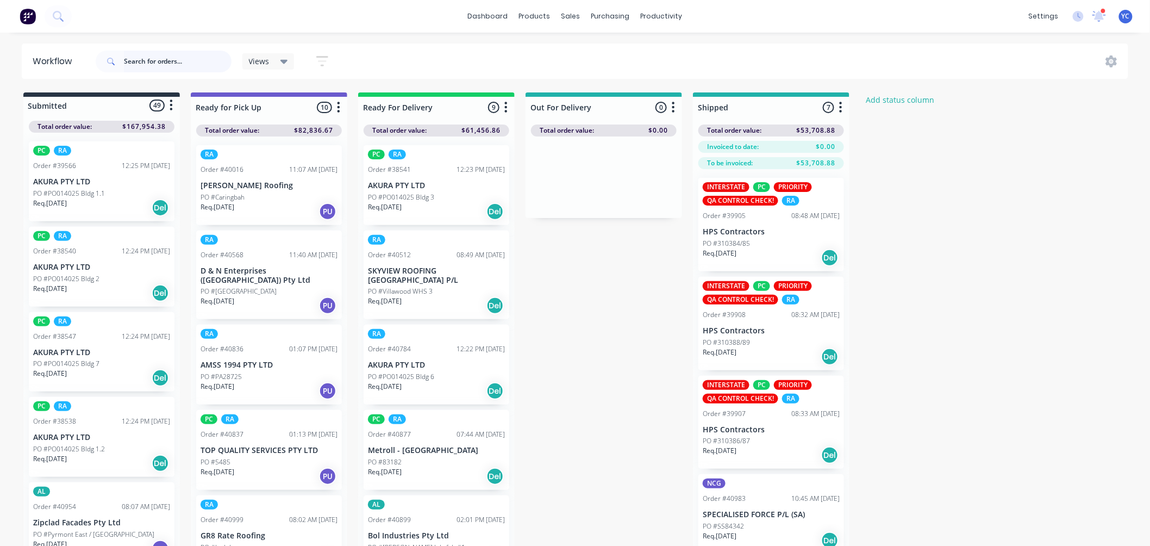
click at [138, 59] on input "text" at bounding box center [178, 62] width 108 height 22
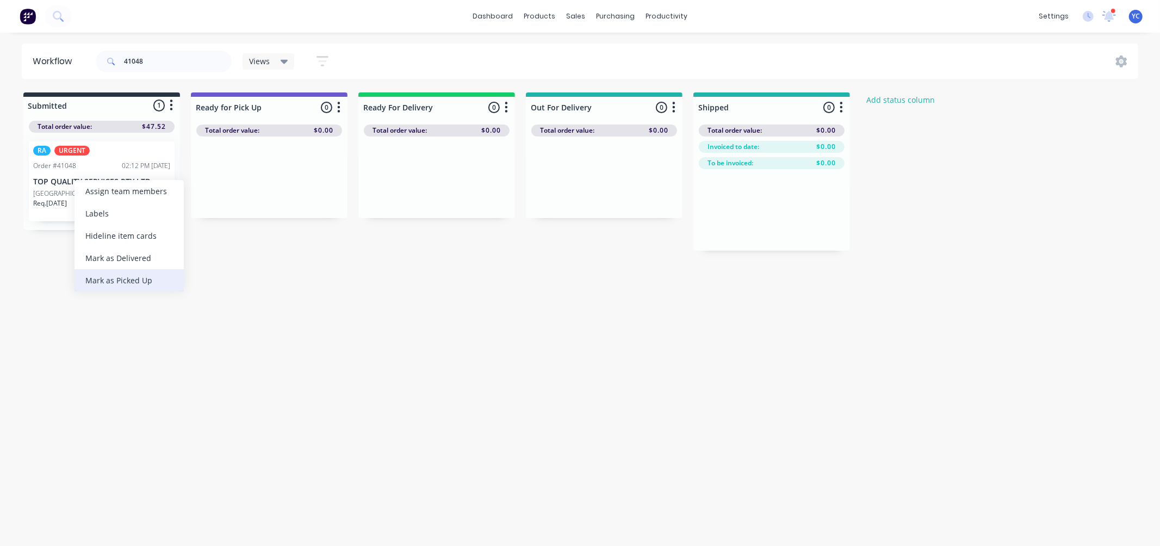
click at [131, 279] on div "Mark as Picked Up" at bounding box center [128, 280] width 109 height 22
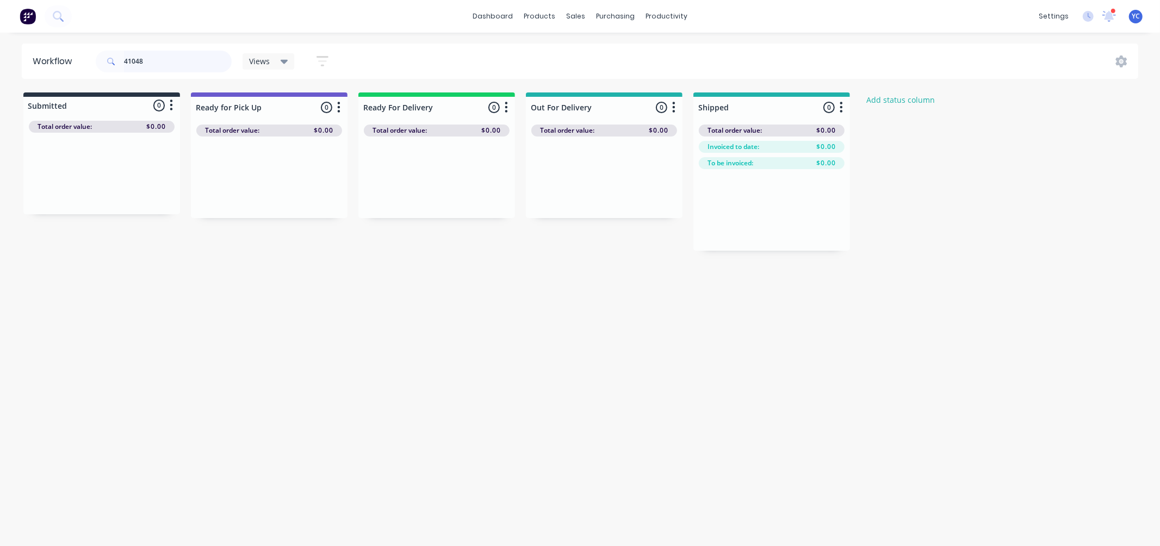
click at [138, 61] on input "41048" at bounding box center [178, 62] width 108 height 22
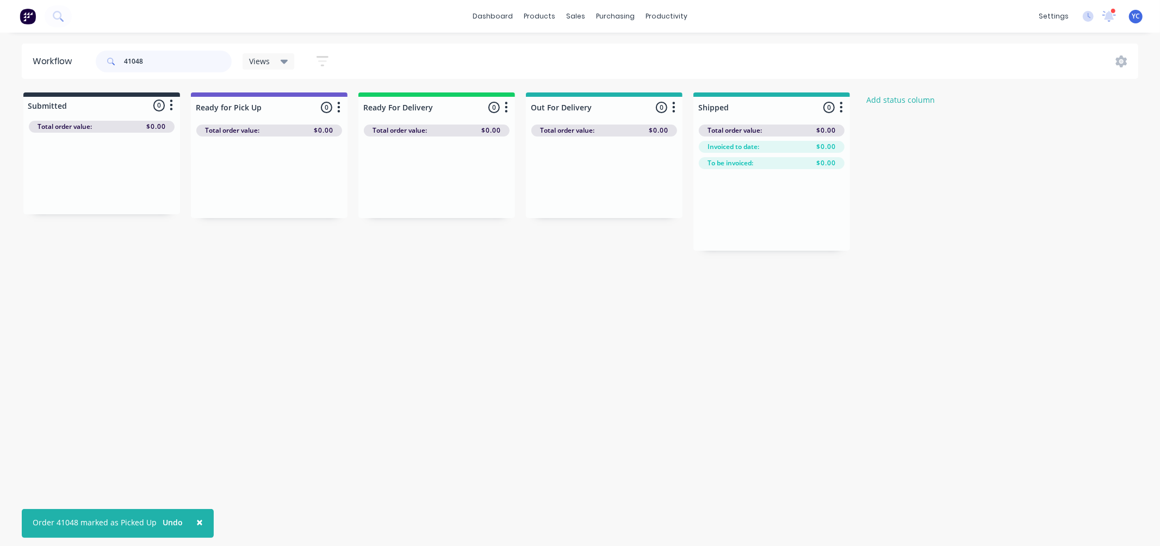
click at [138, 61] on input "41048" at bounding box center [178, 62] width 108 height 22
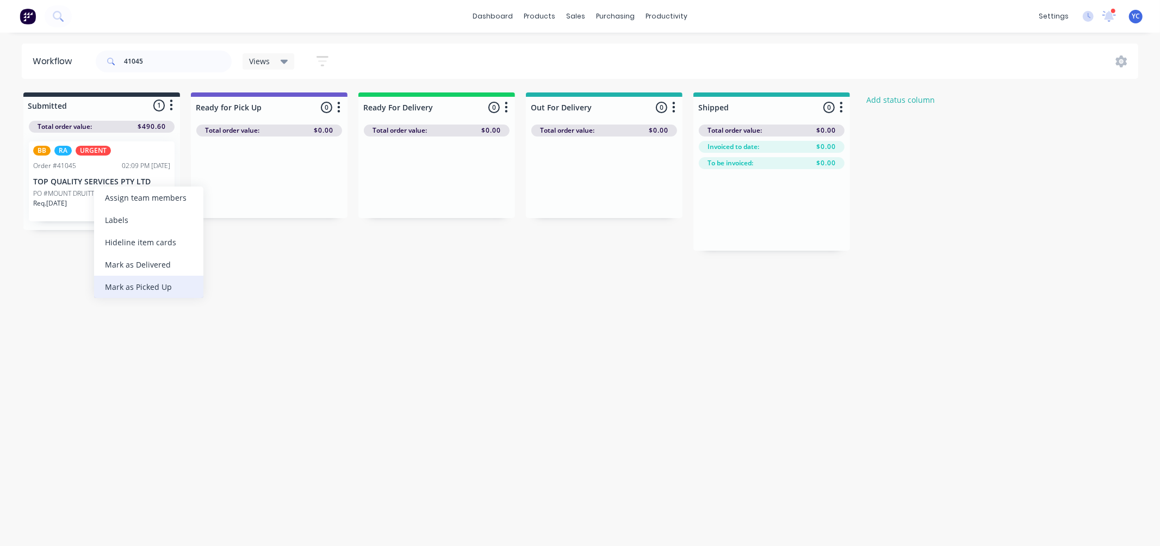
click at [149, 289] on div "Mark as Picked Up" at bounding box center [148, 287] width 109 height 22
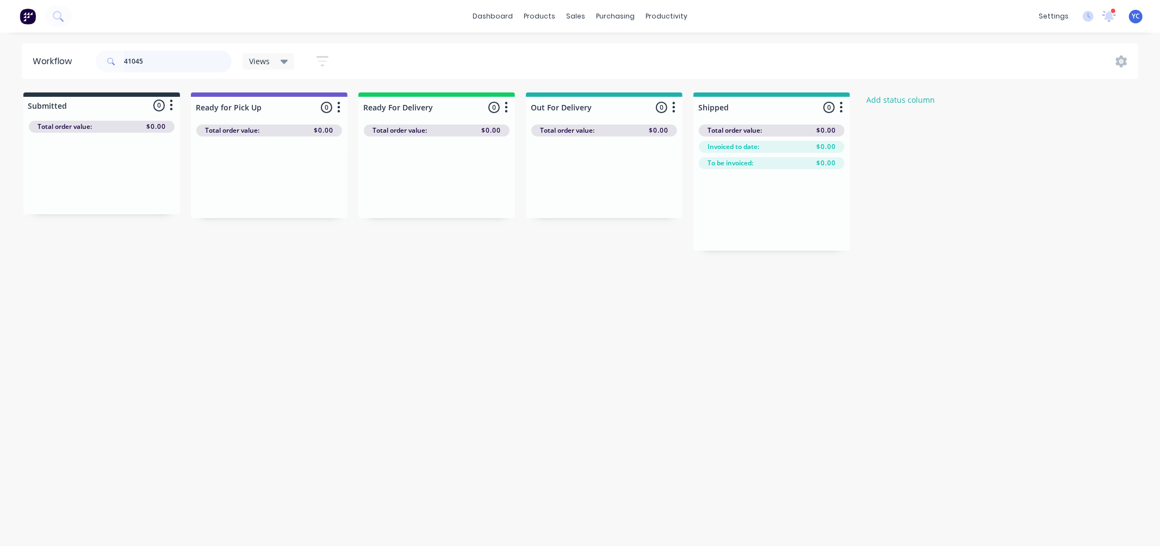
click at [189, 58] on input "41045" at bounding box center [178, 62] width 108 height 22
click at [157, 57] on input "41045" at bounding box center [178, 62] width 108 height 22
drag, startPoint x: 107, startPoint y: 192, endPoint x: 426, endPoint y: 190, distance: 318.6
click at [426, 190] on div "Submitted 1 Status colour #273444 hex #273444 Save Cancel Summaries Total order…" at bounding box center [583, 171] width 1182 height 158
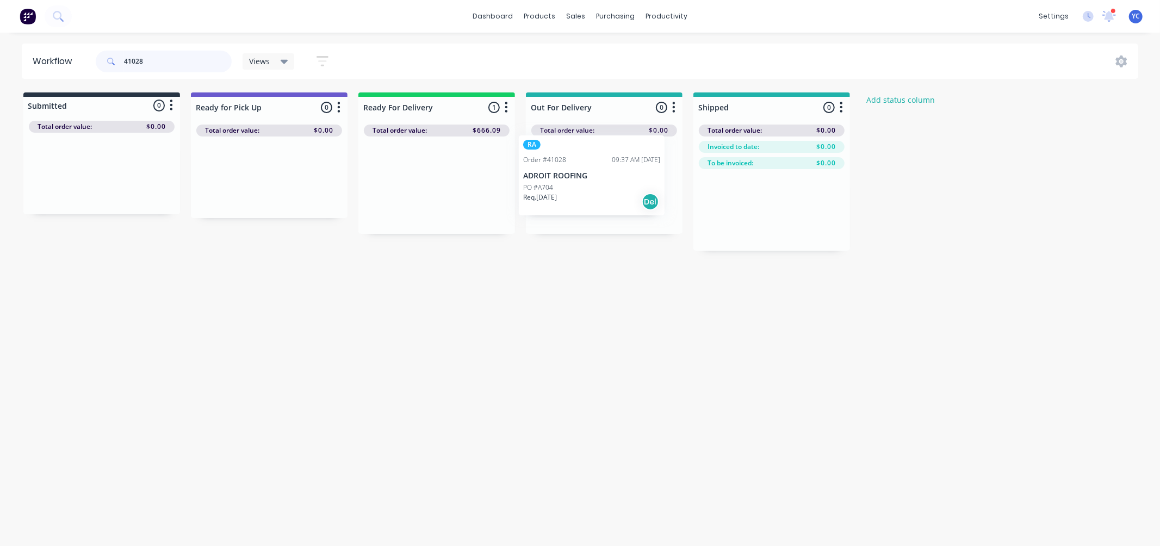
drag, startPoint x: 434, startPoint y: 196, endPoint x: 603, endPoint y: 186, distance: 169.9
click at [603, 186] on div "Submitted 0 Status colour #273444 hex #273444 Save Cancel Summaries Total order…" at bounding box center [583, 171] width 1182 height 158
click at [195, 71] on input "41028" at bounding box center [178, 62] width 108 height 22
type input "mdc"
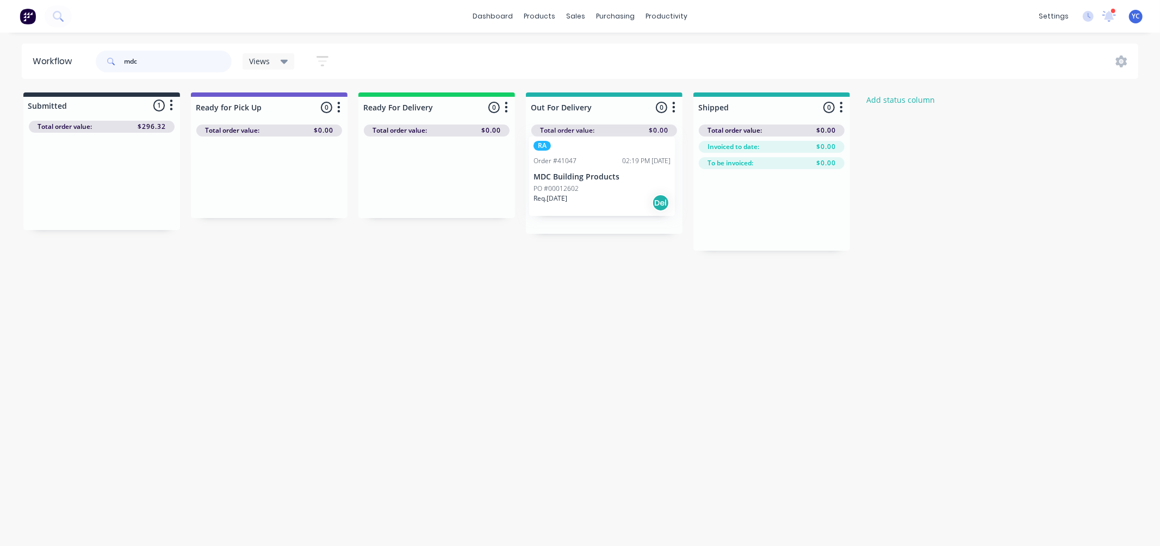
drag, startPoint x: 146, startPoint y: 185, endPoint x: 600, endPoint y: 180, distance: 454.5
click at [600, 180] on div "Submitted 1 Status colour #273444 hex #273444 Save Cancel Summaries Total order…" at bounding box center [583, 171] width 1182 height 158
click at [194, 56] on input "mdc" at bounding box center [178, 62] width 108 height 22
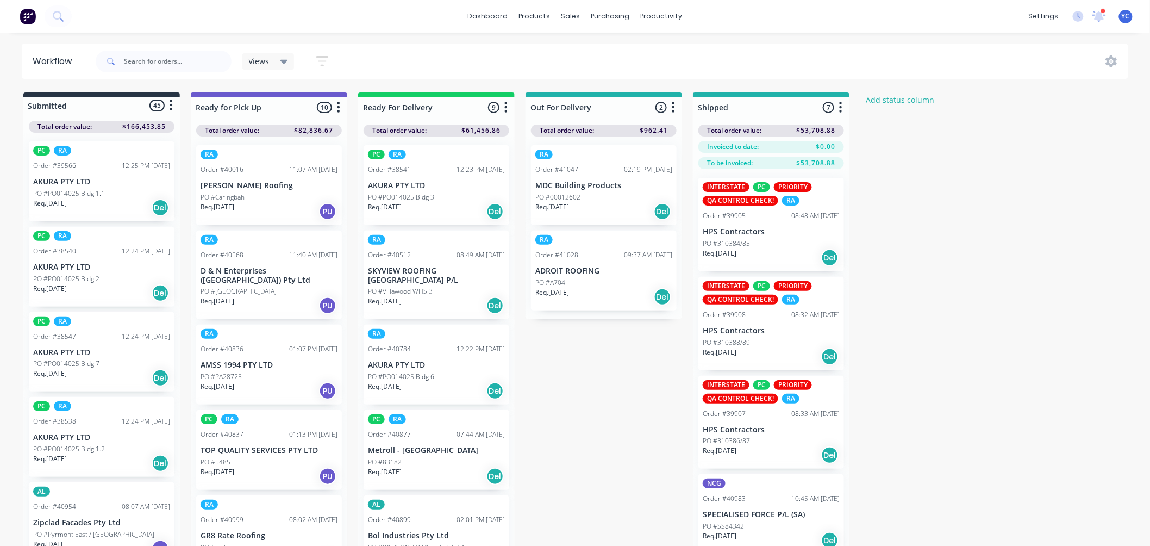
click at [629, 406] on div "Submitted 45 Status colour #273444 hex #273444 Save Cancel Summaries Total orde…" at bounding box center [583, 338] width 1182 height 492
click at [170, 61] on input "text" at bounding box center [178, 62] width 108 height 22
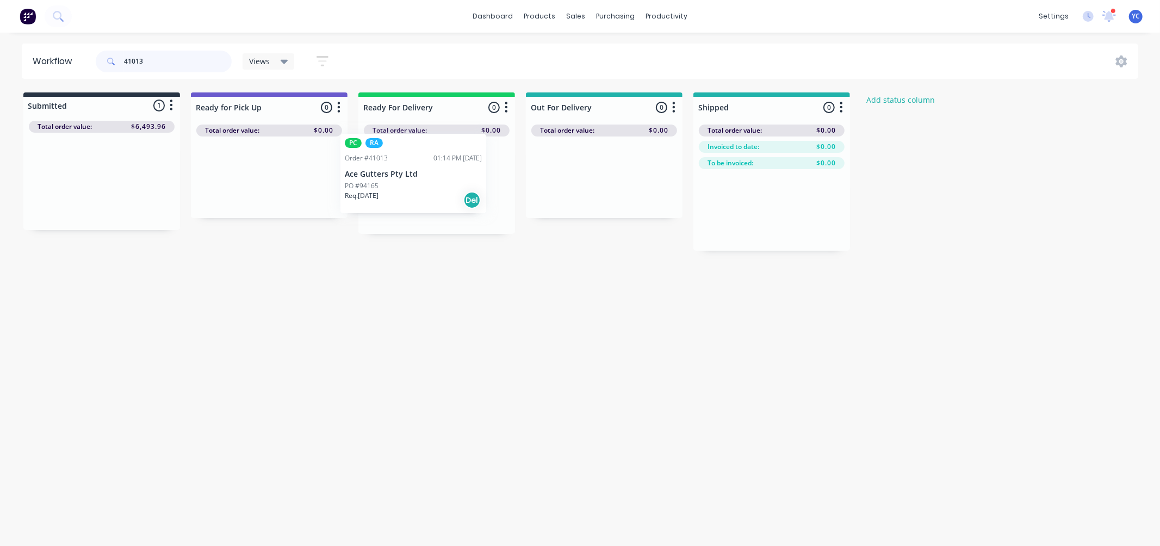
drag, startPoint x: 101, startPoint y: 191, endPoint x: 421, endPoint y: 186, distance: 320.2
click at [421, 186] on div "Submitted 1 Status colour #273444 hex #273444 Save Cancel Summaries Total order…" at bounding box center [583, 171] width 1182 height 158
click at [176, 52] on input "41013" at bounding box center [178, 62] width 108 height 22
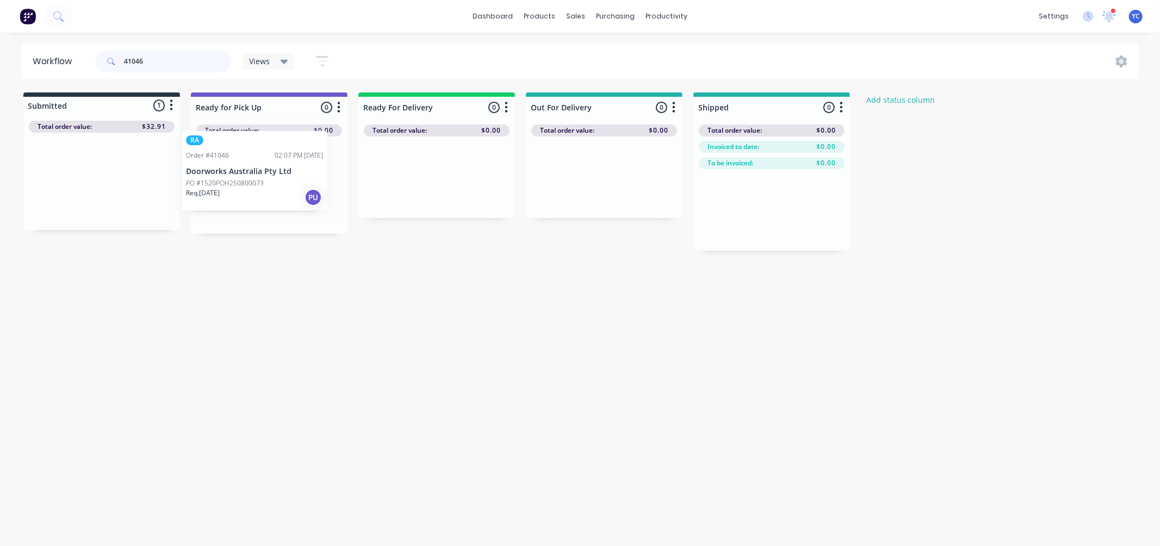
drag, startPoint x: 67, startPoint y: 201, endPoint x: 226, endPoint y: 191, distance: 159.1
click at [226, 191] on div "Submitted 1 Status colour #273444 hex #273444 Save Cancel Summaries Total order…" at bounding box center [583, 171] width 1182 height 158
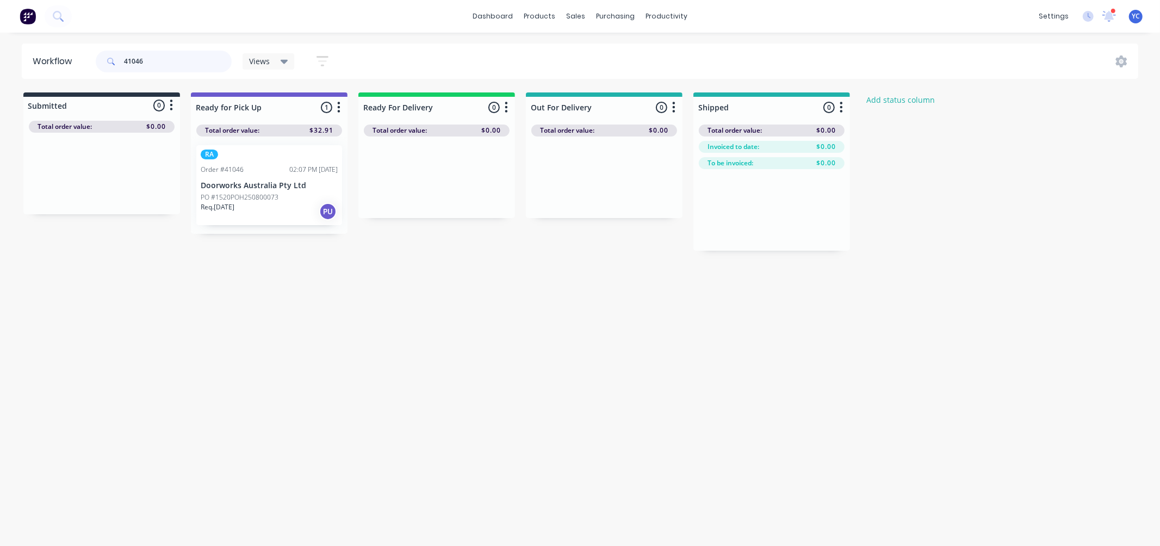
click at [166, 56] on input "41046" at bounding box center [178, 62] width 108 height 22
drag, startPoint x: 94, startPoint y: 189, endPoint x: 420, endPoint y: 181, distance: 326.8
click at [420, 181] on div "Submitted 1 Status colour #273444 hex #273444 Save Cancel Summaries Total order…" at bounding box center [583, 171] width 1182 height 158
type input "41044"
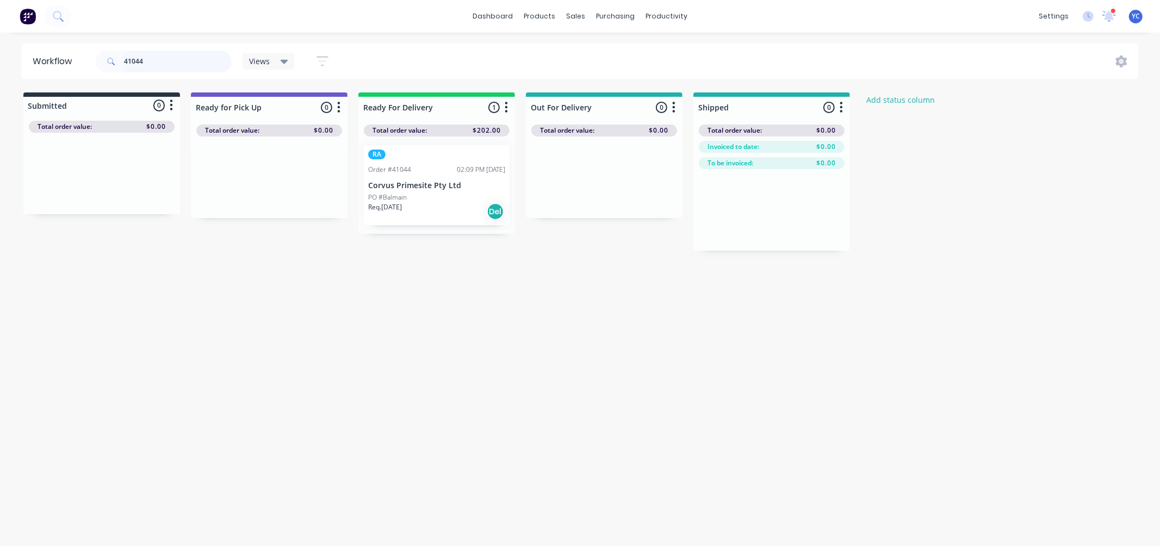
click at [198, 61] on input "41044" at bounding box center [178, 62] width 108 height 22
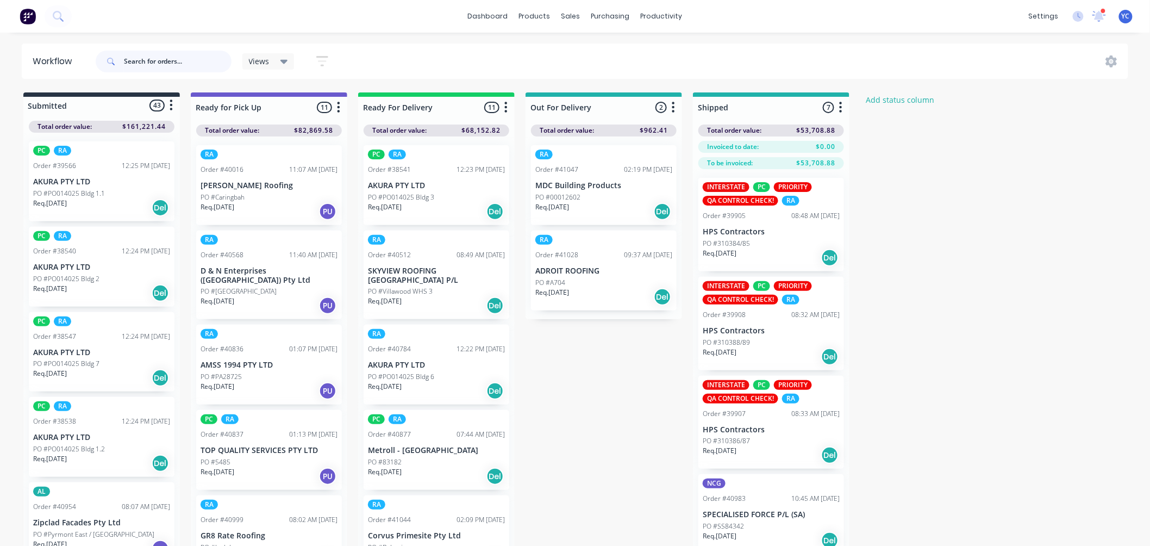
click at [175, 58] on input "text" at bounding box center [178, 62] width 108 height 22
type input "40899"
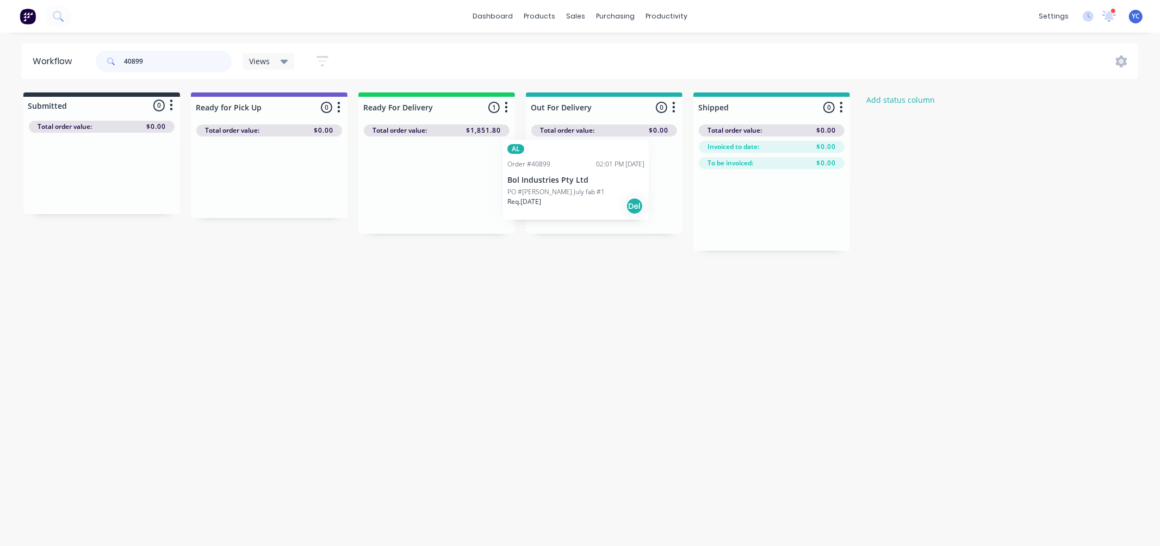
drag, startPoint x: 383, startPoint y: 194, endPoint x: 549, endPoint y: 188, distance: 166.5
click at [549, 188] on div "Submitted 0 Status colour #273444 hex #273444 Save Cancel Summaries Total order…" at bounding box center [583, 171] width 1182 height 158
click at [166, 60] on input "40899" at bounding box center [178, 62] width 108 height 22
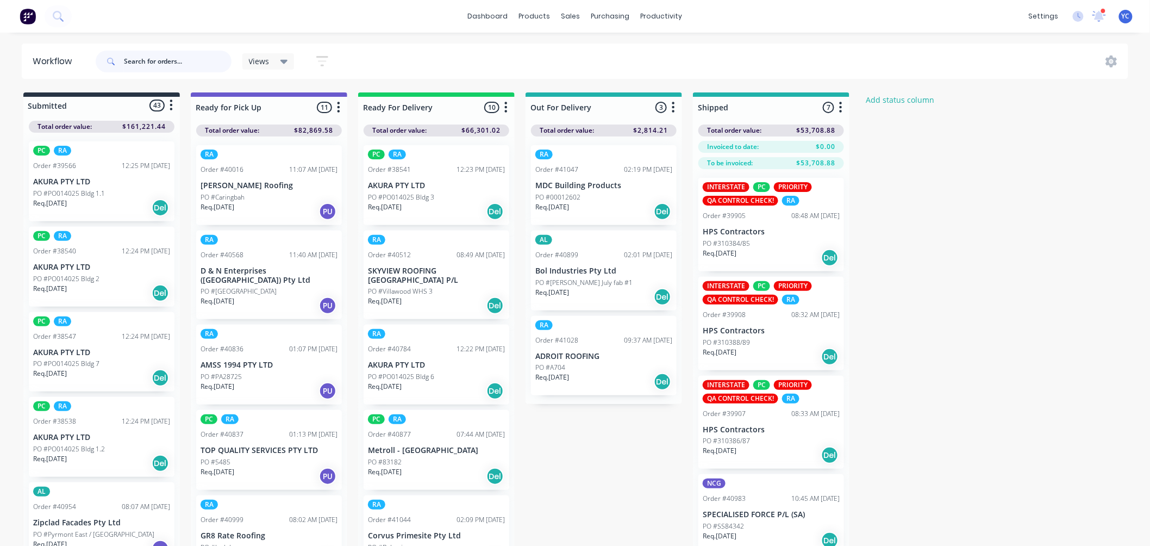
click at [169, 62] on input "text" at bounding box center [178, 62] width 108 height 22
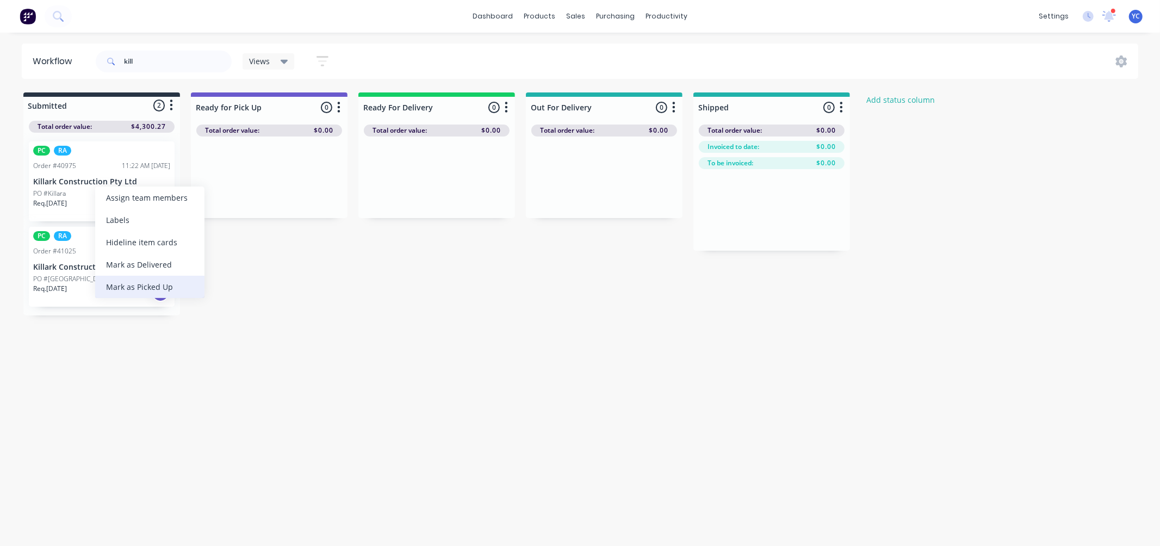
click at [148, 285] on div "Mark as Picked Up" at bounding box center [149, 287] width 109 height 22
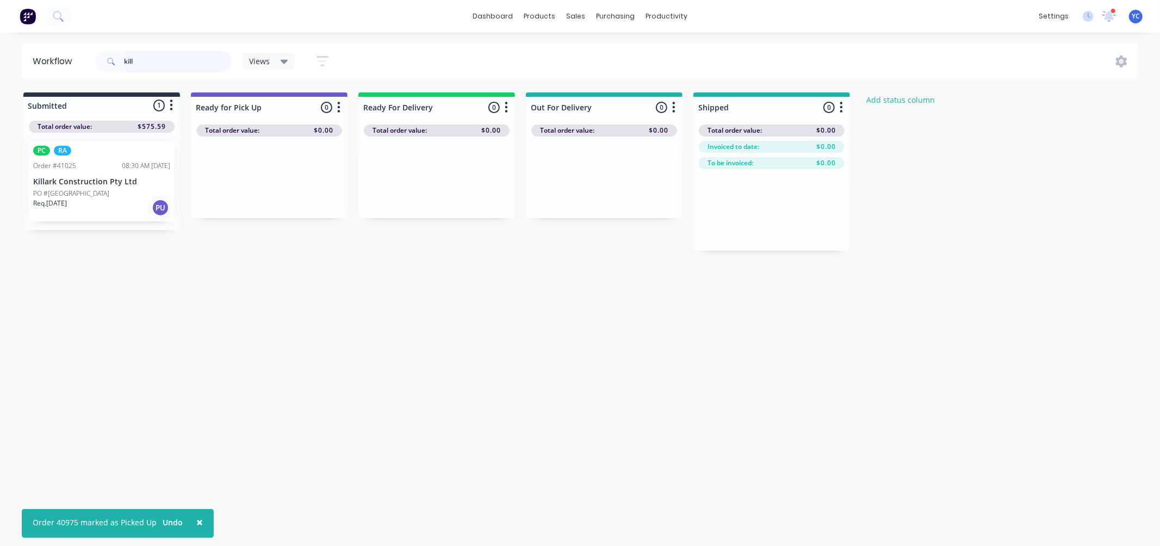
click at [143, 59] on input "kill" at bounding box center [178, 62] width 108 height 22
click at [99, 154] on div "PC [PERSON_NAME]" at bounding box center [101, 151] width 137 height 10
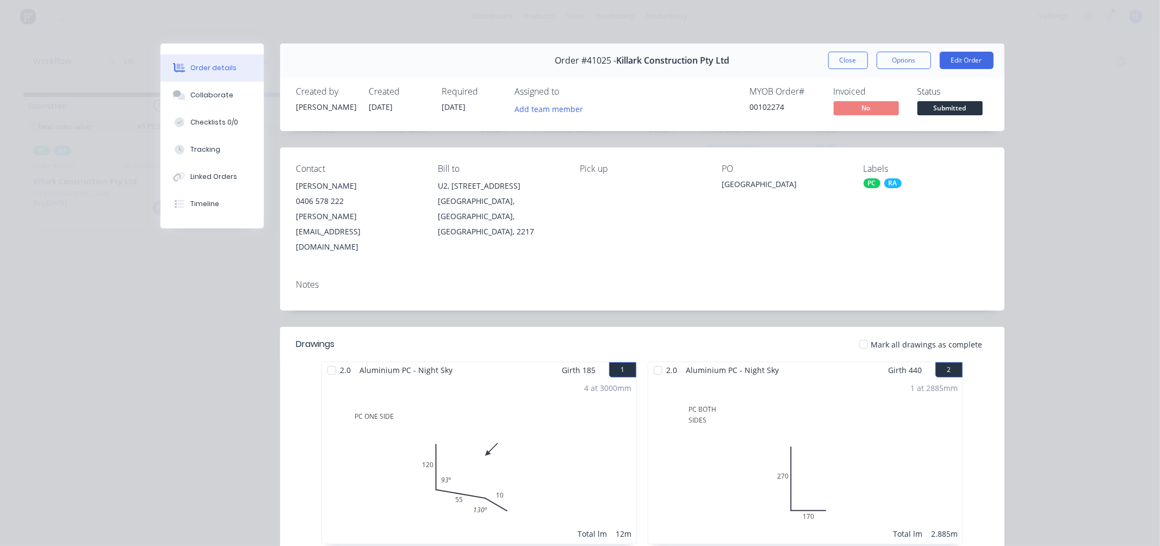
click at [851, 60] on button "Close" at bounding box center [848, 60] width 40 height 17
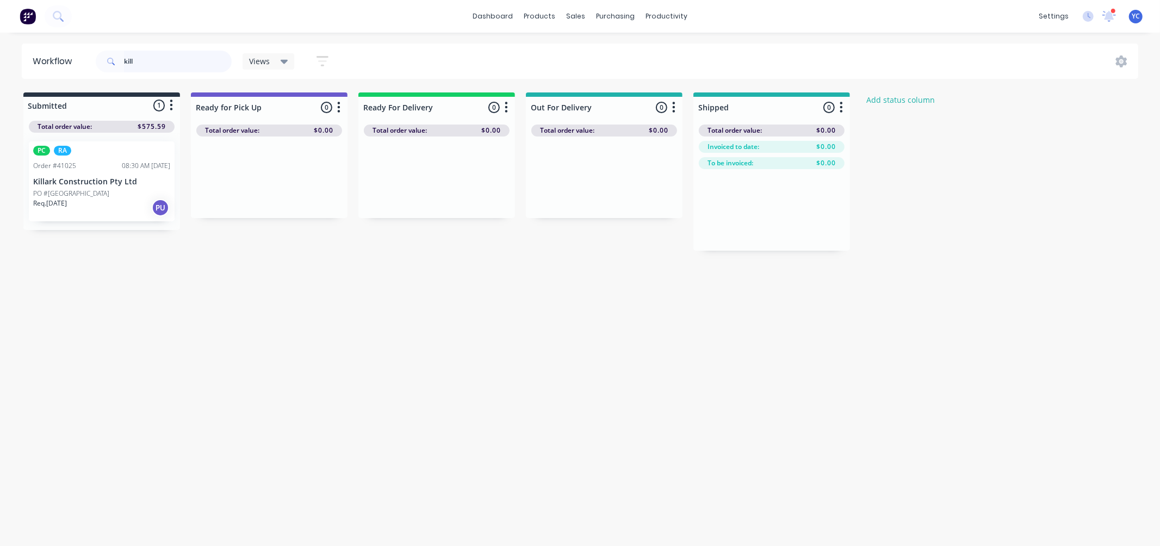
click at [178, 67] on input "kill" at bounding box center [178, 62] width 108 height 22
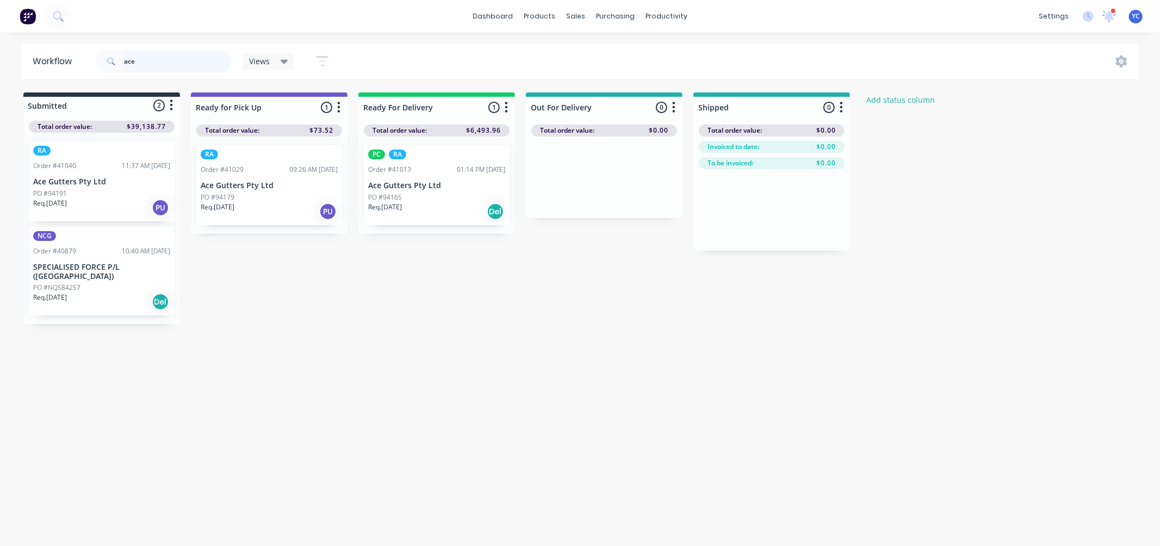
type input "ace"
click at [162, 283] on div "Mark as Picked Up" at bounding box center [162, 283] width 109 height 22
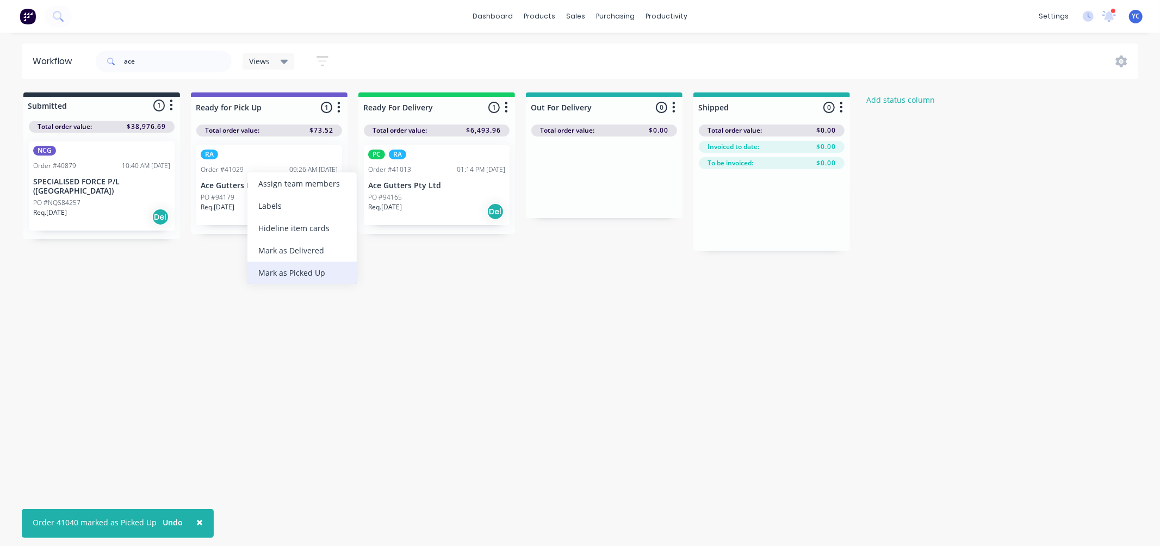
click at [295, 270] on div "Mark as Picked Up" at bounding box center [301, 272] width 109 height 22
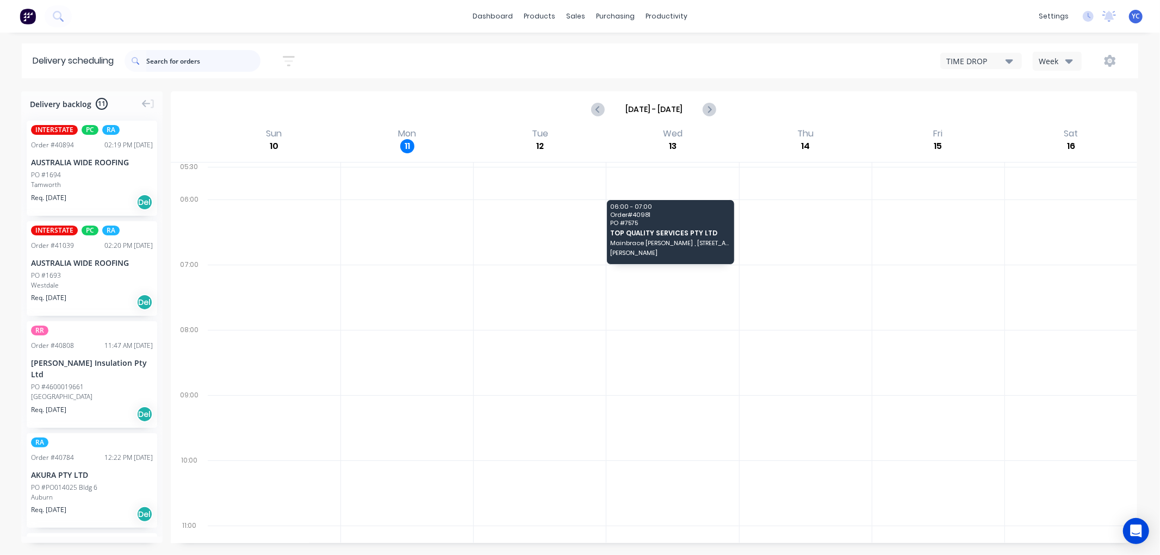
click at [200, 57] on input "text" at bounding box center [203, 61] width 114 height 22
click at [1053, 60] on div "Week" at bounding box center [1054, 60] width 32 height 11
click at [1069, 110] on div "Vehicle" at bounding box center [1087, 112] width 108 height 22
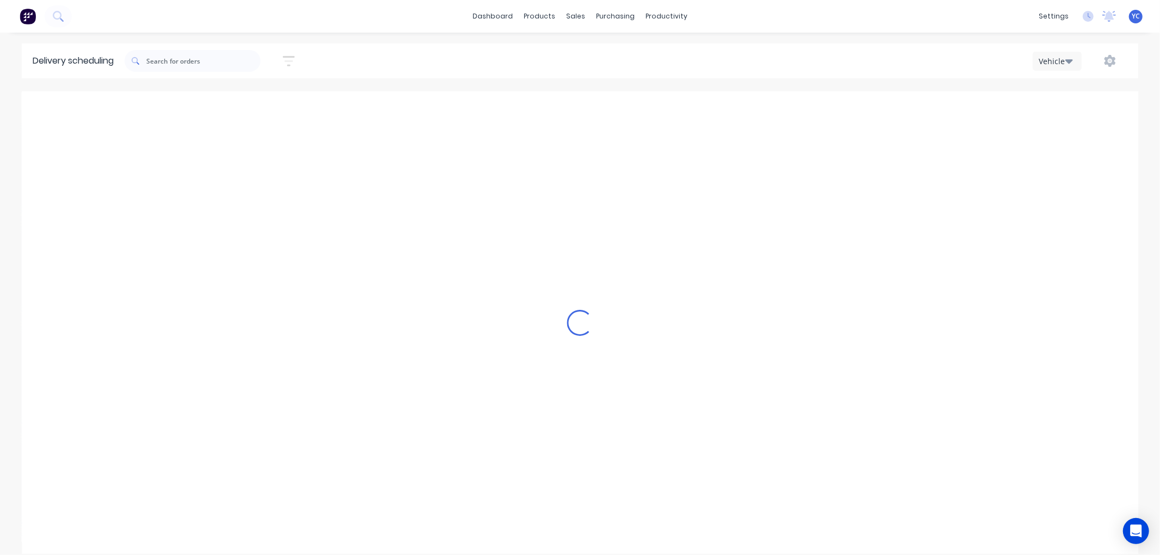
scroll to position [0, 1]
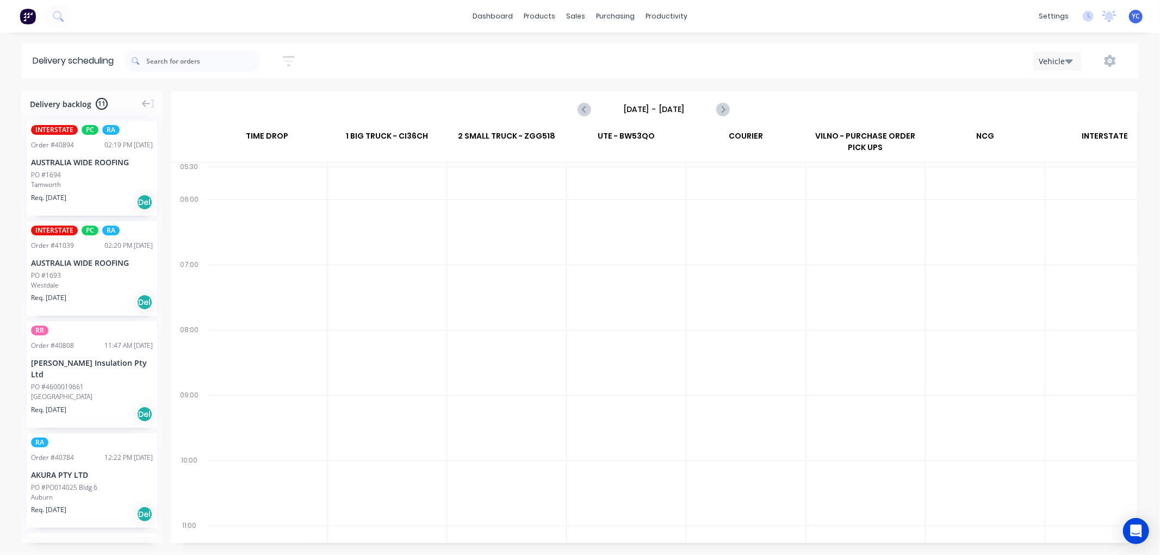
click at [649, 106] on input "Sunday - 10/08/25" at bounding box center [654, 109] width 108 height 16
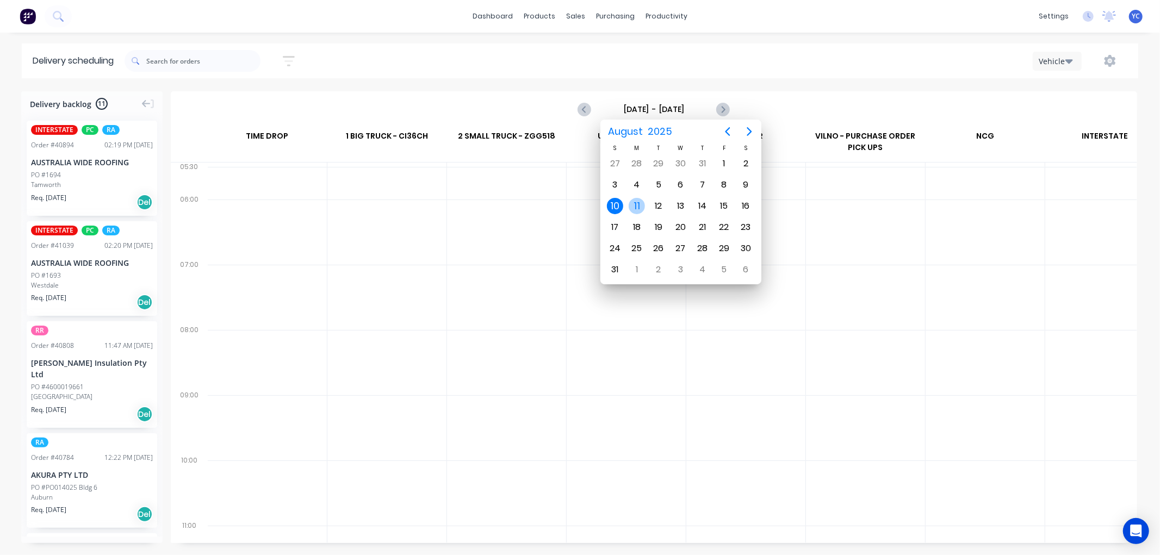
click at [638, 204] on div "11" at bounding box center [636, 206] width 16 height 16
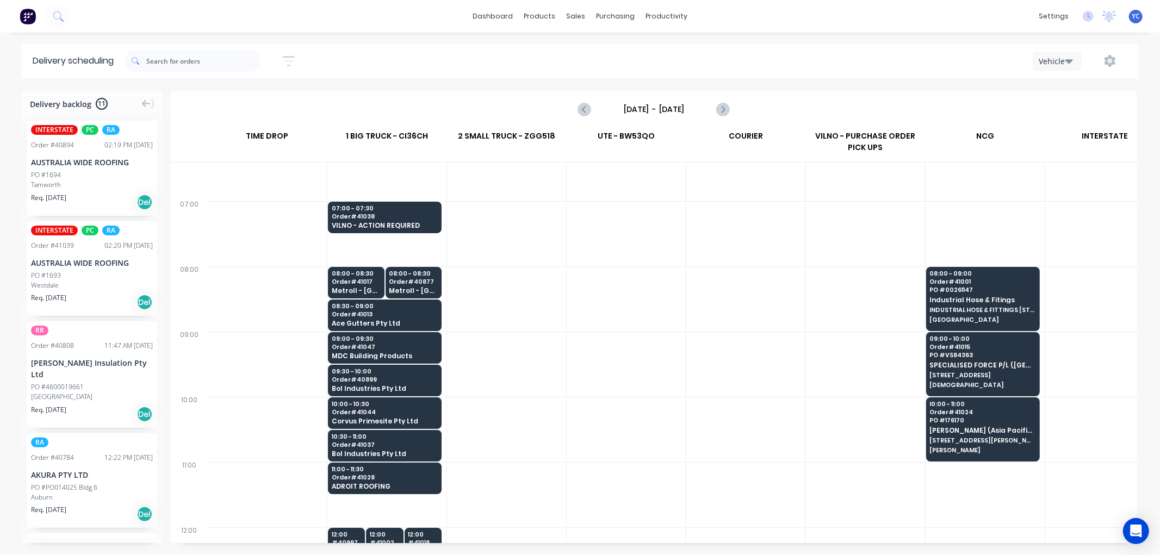
scroll to position [60, 1]
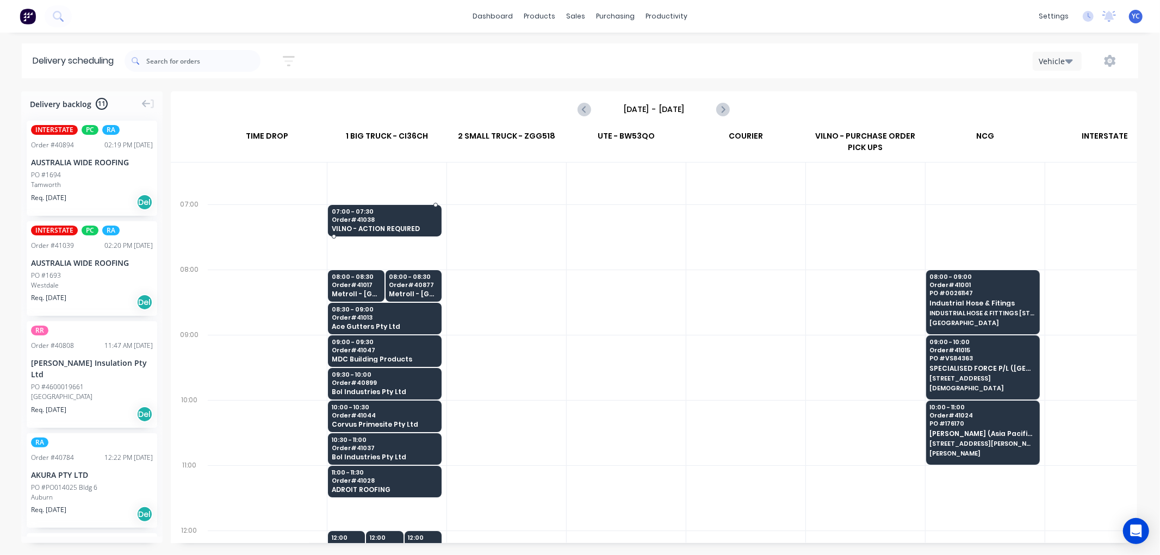
click at [399, 219] on span "Order # 41038" at bounding box center [384, 219] width 105 height 7
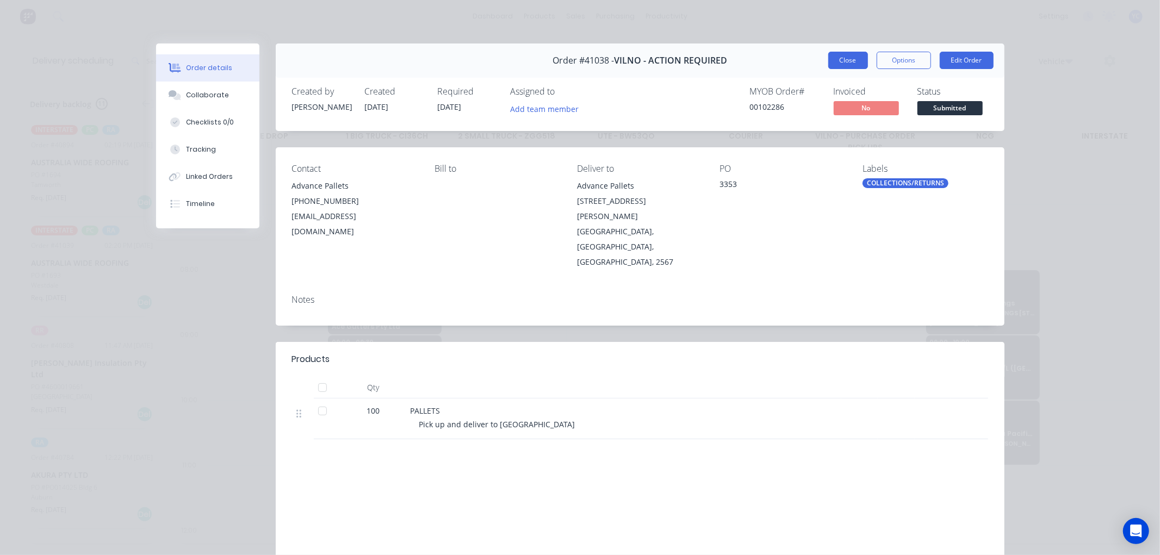
click at [848, 60] on button "Close" at bounding box center [848, 60] width 40 height 17
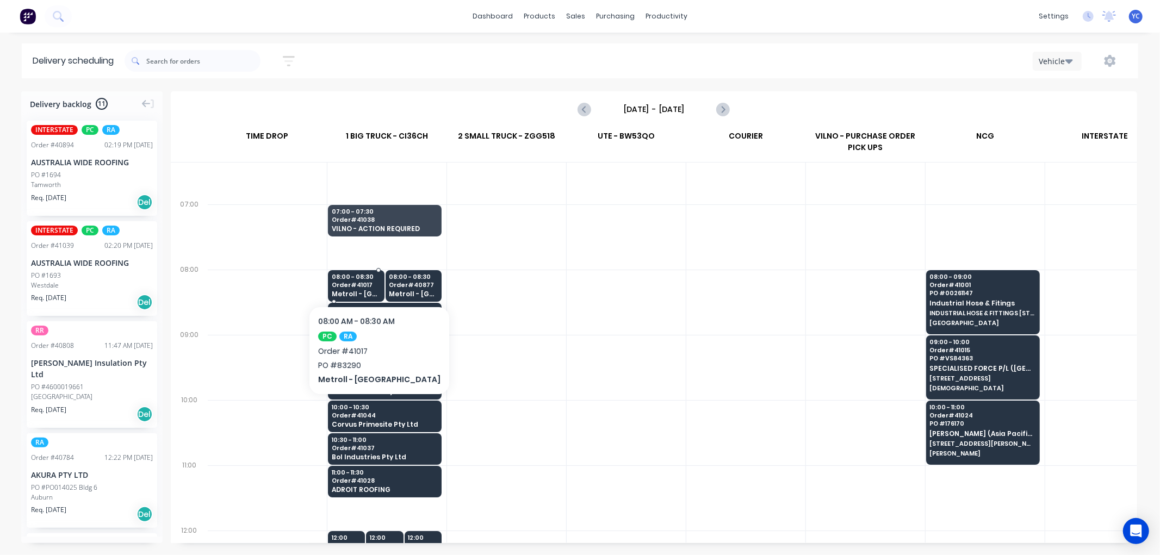
click at [346, 281] on div "08:00 - 08:30 Order # 41017 Metroll - Tamworth" at bounding box center [355, 286] width 55 height 32
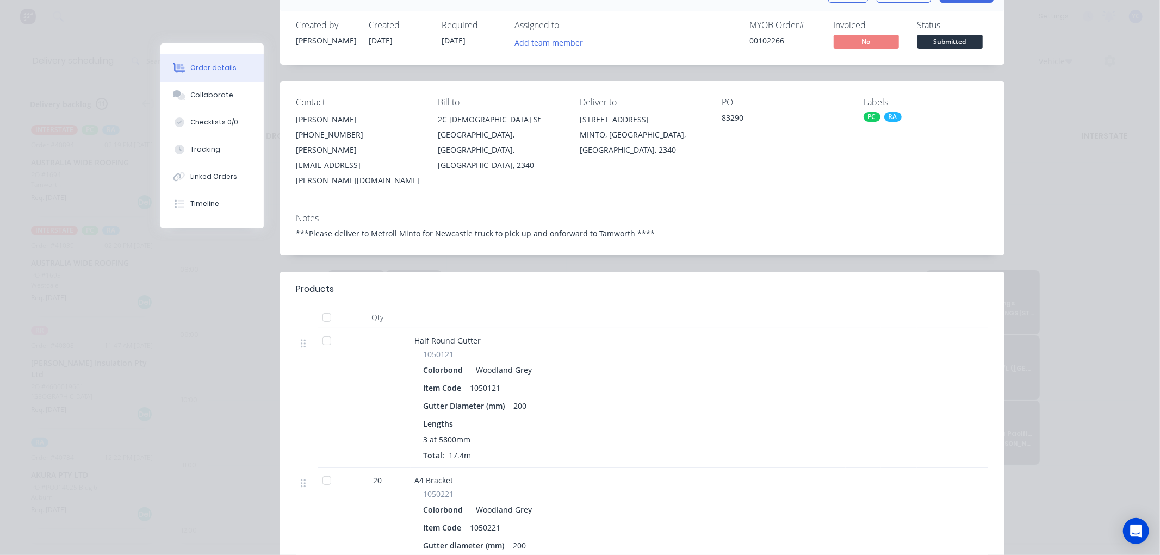
scroll to position [60, 0]
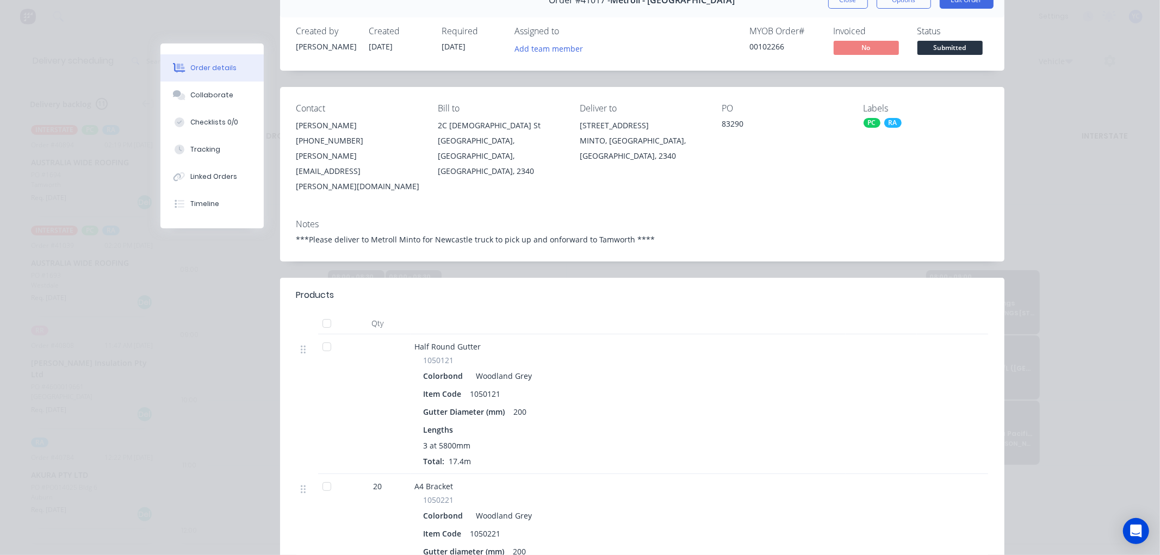
click at [834, 2] on button "Close" at bounding box center [848, -1] width 40 height 17
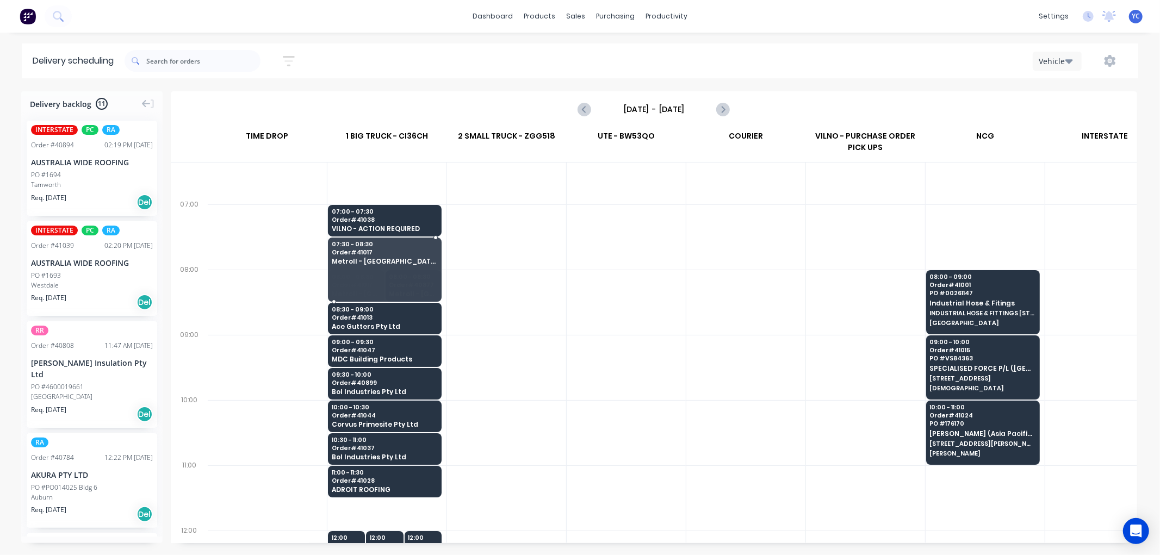
drag, startPoint x: 358, startPoint y: 270, endPoint x: 362, endPoint y: 251, distance: 19.0
drag, startPoint x: 406, startPoint y: 270, endPoint x: 406, endPoint y: 249, distance: 21.2
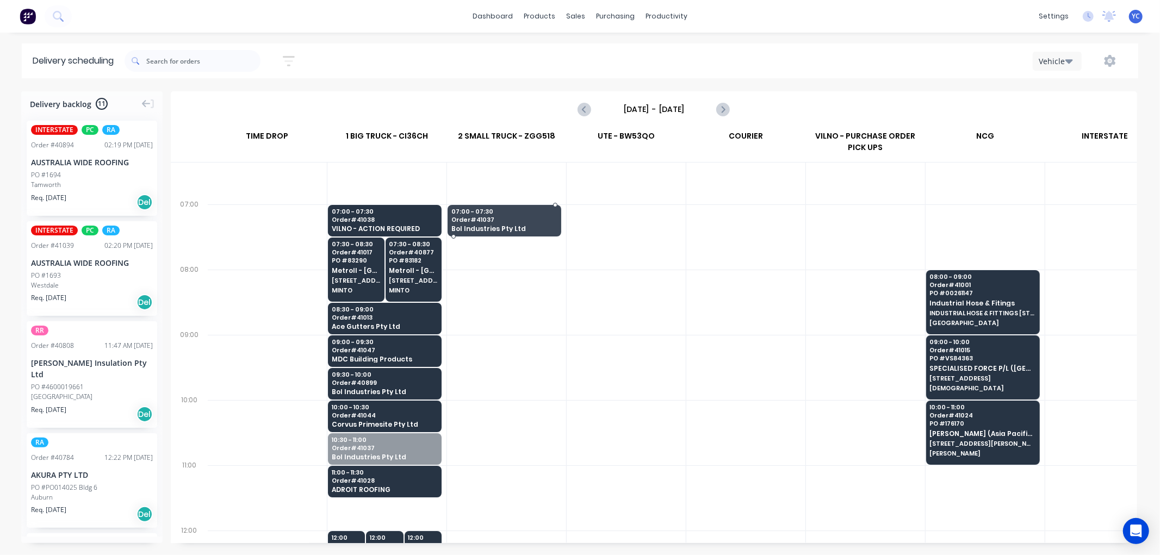
drag, startPoint x: 381, startPoint y: 452, endPoint x: 503, endPoint y: 225, distance: 257.3
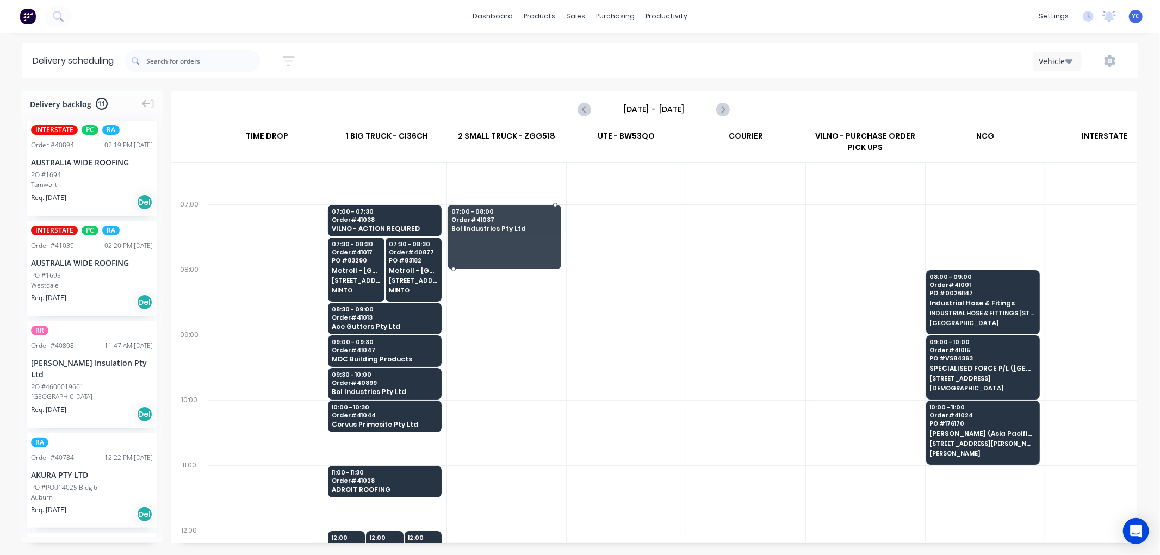
drag, startPoint x: 491, startPoint y: 235, endPoint x: 490, endPoint y: 258, distance: 22.3
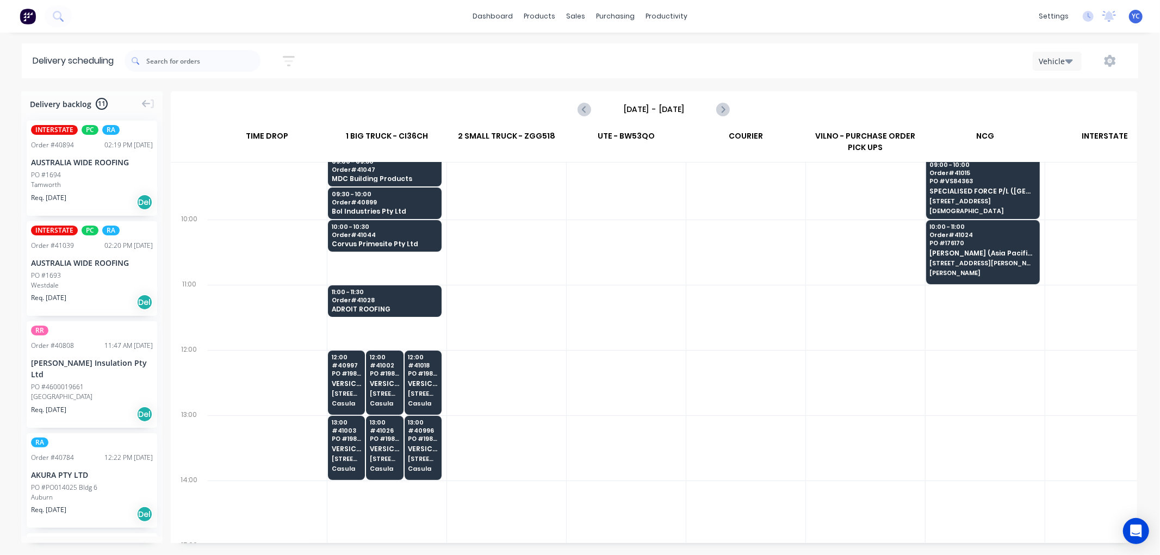
scroll to position [241, 1]
click at [379, 435] on span "PO # 19829" at bounding box center [385, 438] width 30 height 7
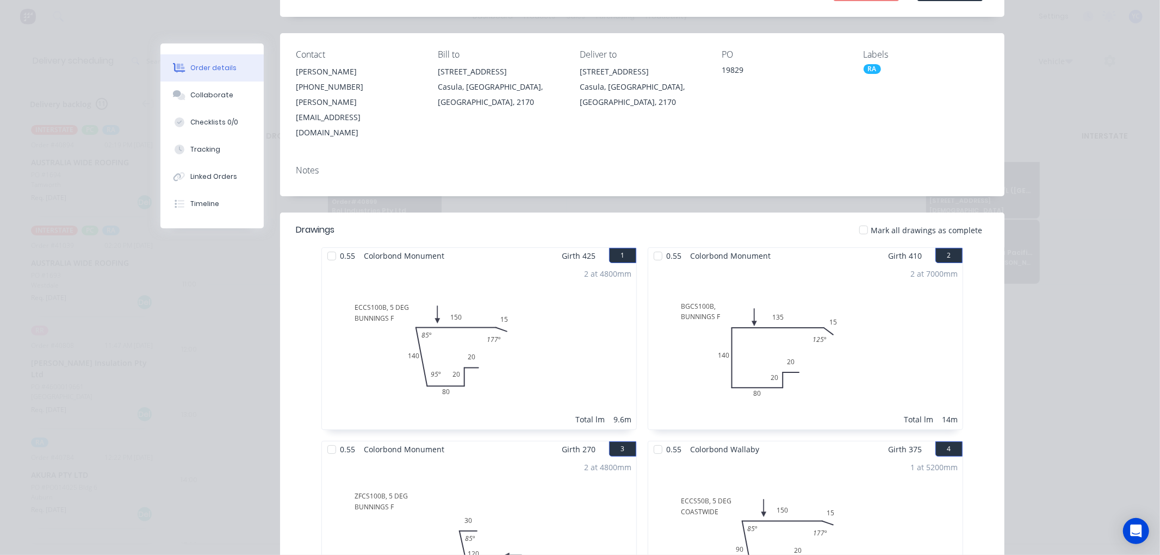
scroll to position [0, 0]
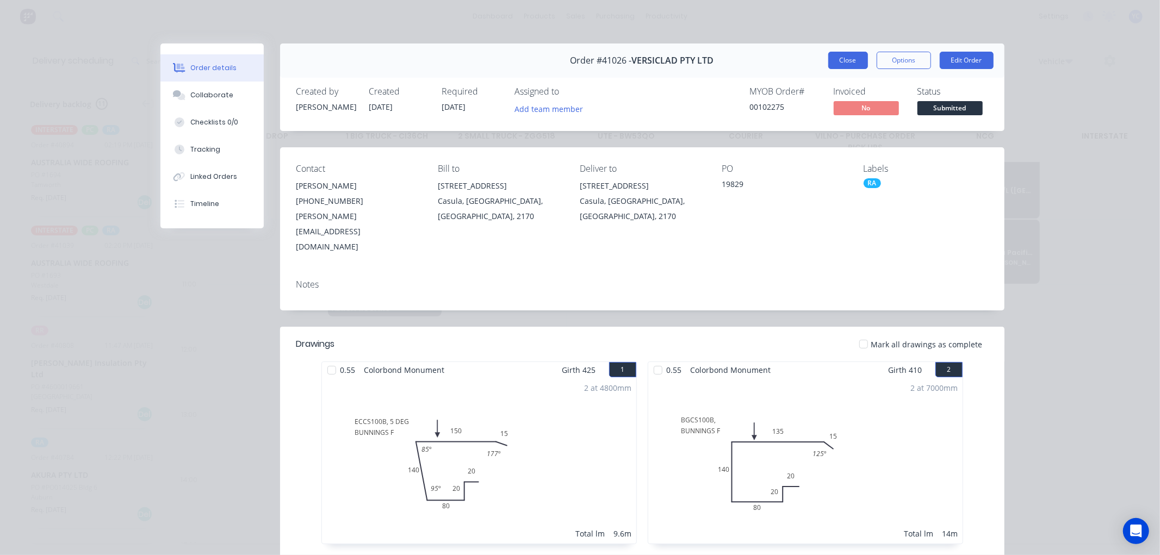
click at [836, 57] on button "Close" at bounding box center [848, 60] width 40 height 17
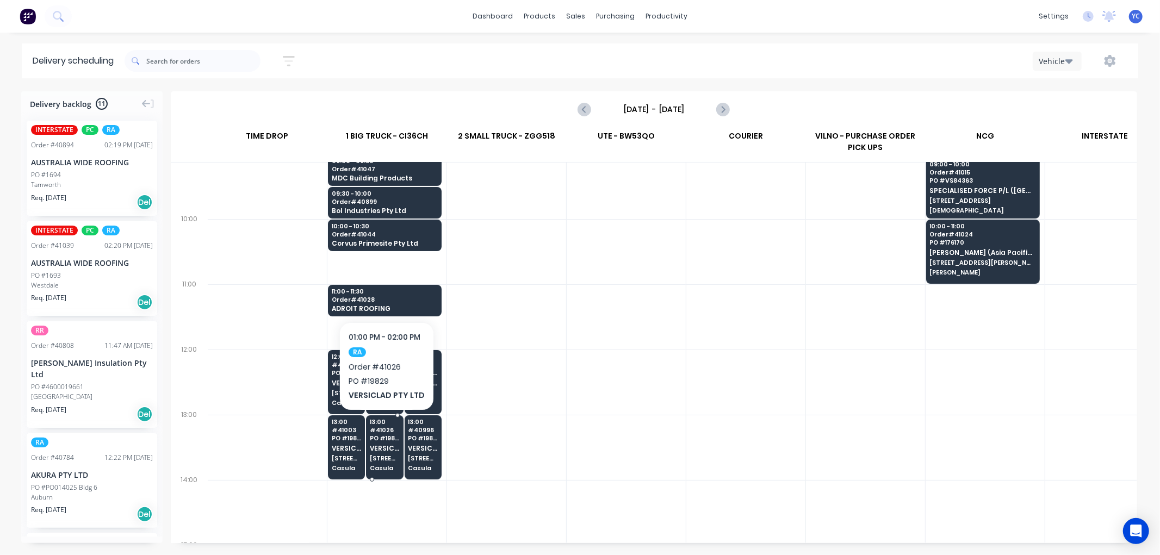
click at [381, 446] on span "VERSICLAD PTY LTD" at bounding box center [385, 448] width 30 height 7
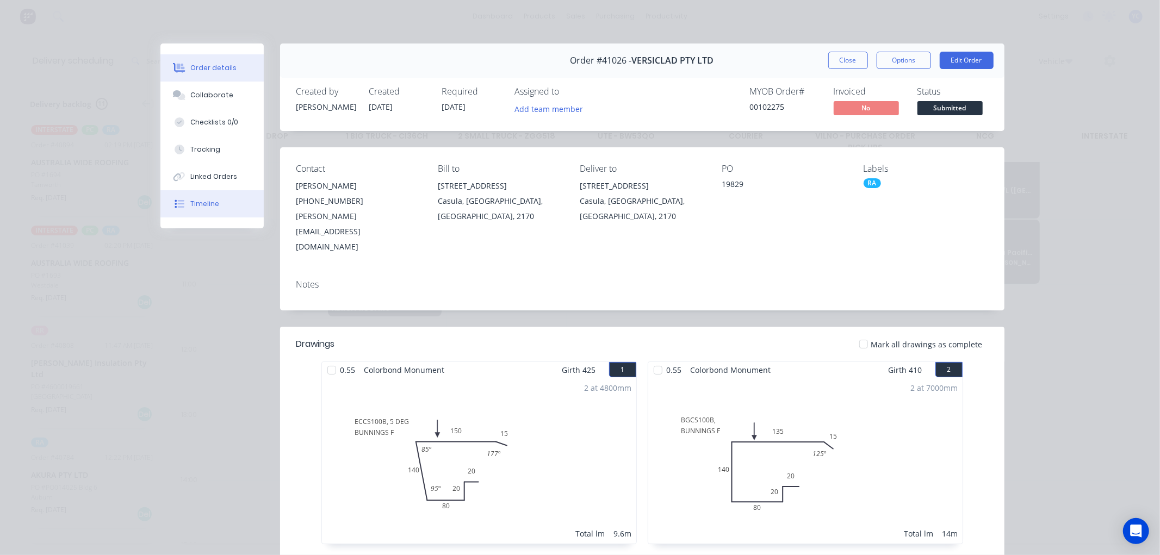
click at [201, 196] on button "Timeline" at bounding box center [211, 203] width 103 height 27
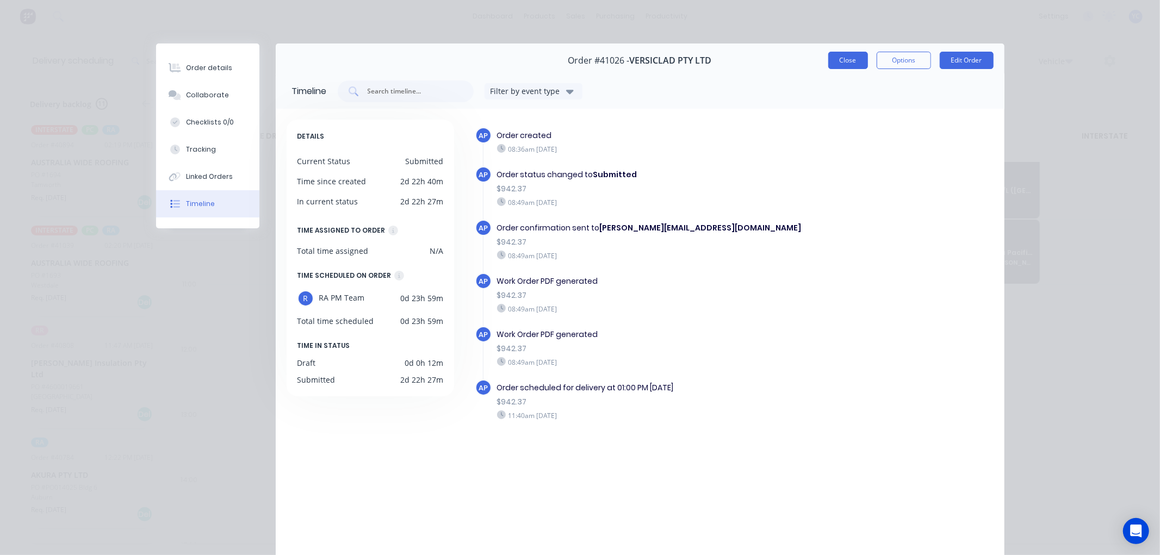
click at [839, 58] on button "Close" at bounding box center [848, 60] width 40 height 17
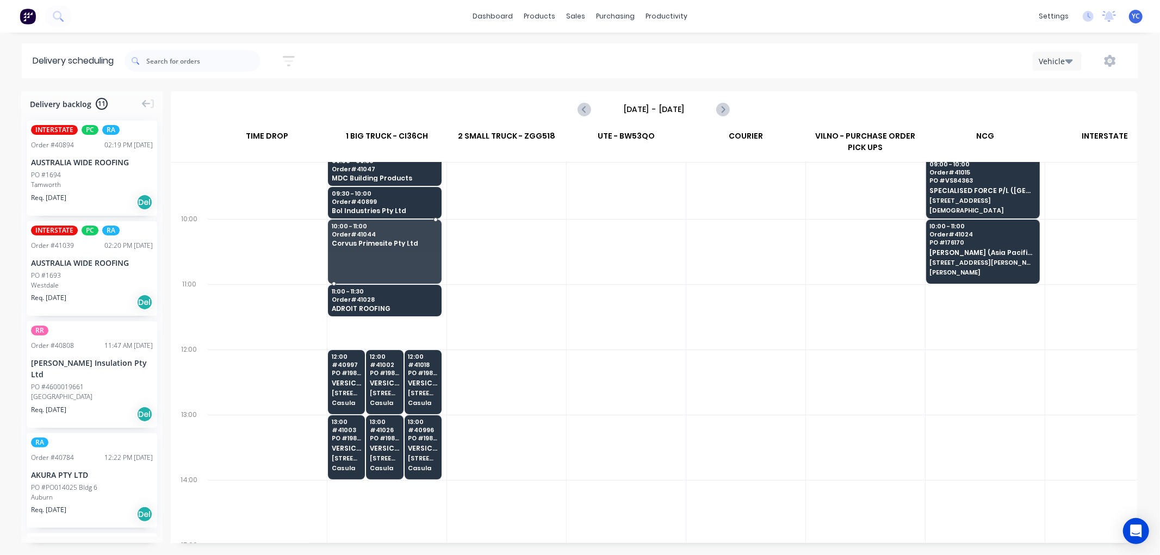
drag, startPoint x: 381, startPoint y: 251, endPoint x: 376, endPoint y: 275, distance: 24.4
click at [408, 254] on span "Corvus Primesite Pty Ltd" at bounding box center [384, 252] width 105 height 7
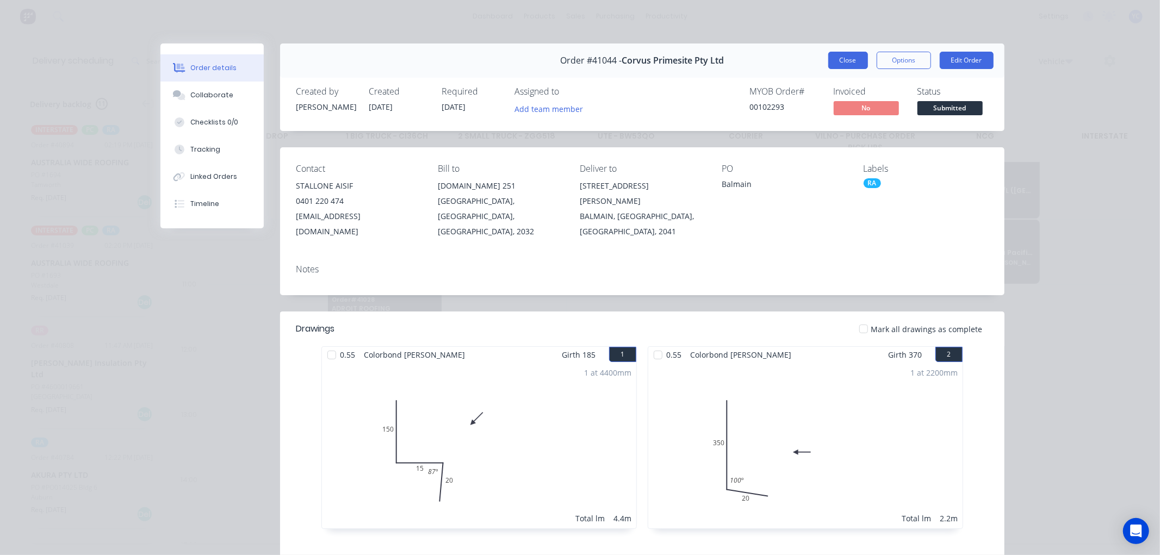
click at [841, 58] on button "Close" at bounding box center [848, 60] width 40 height 17
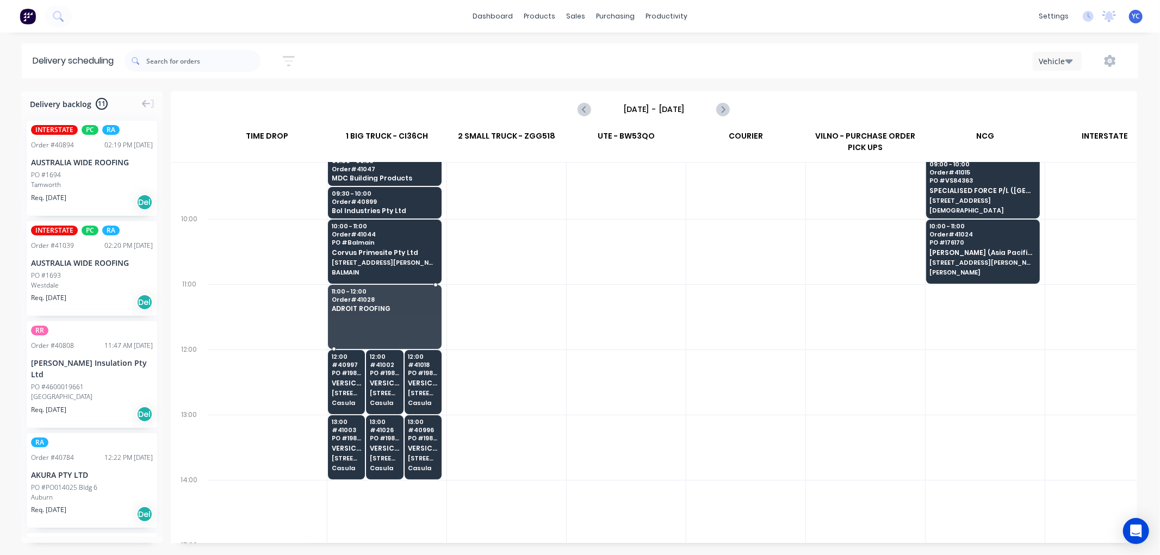
drag, startPoint x: 373, startPoint y: 314, endPoint x: 375, endPoint y: 323, distance: 8.8
click at [379, 321] on span "ADROIT ROOFING" at bounding box center [384, 317] width 105 height 7
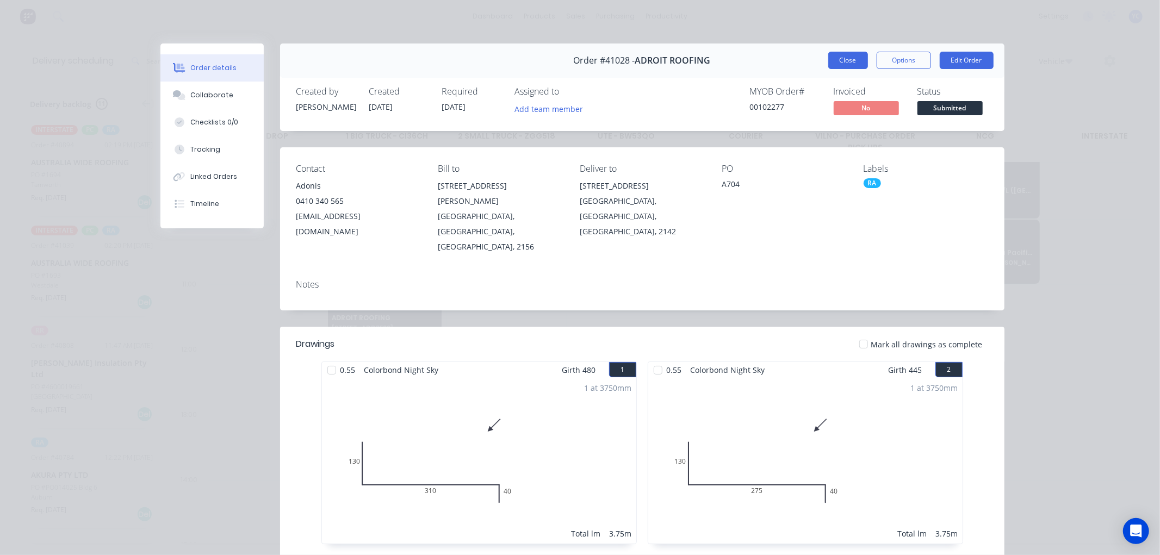
click at [849, 63] on button "Close" at bounding box center [848, 60] width 40 height 17
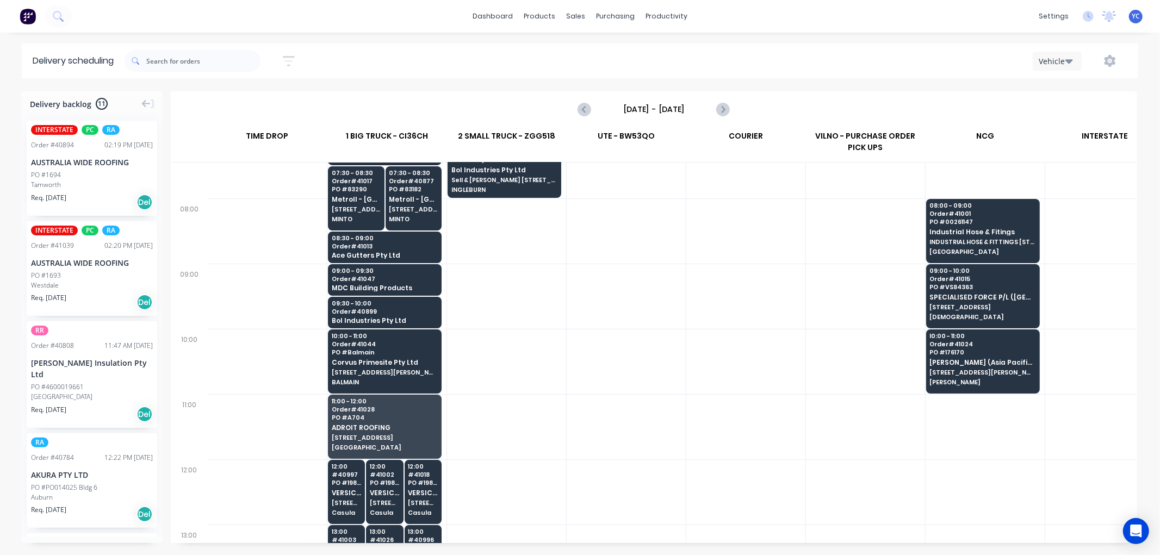
scroll to position [121, 1]
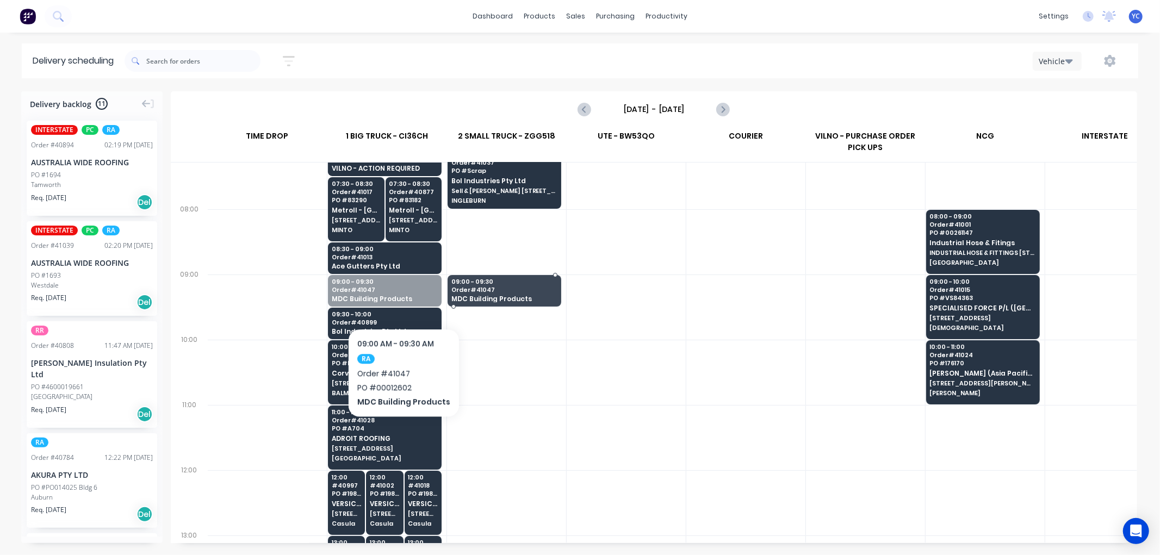
drag, startPoint x: 384, startPoint y: 294, endPoint x: 481, endPoint y: 300, distance: 96.9
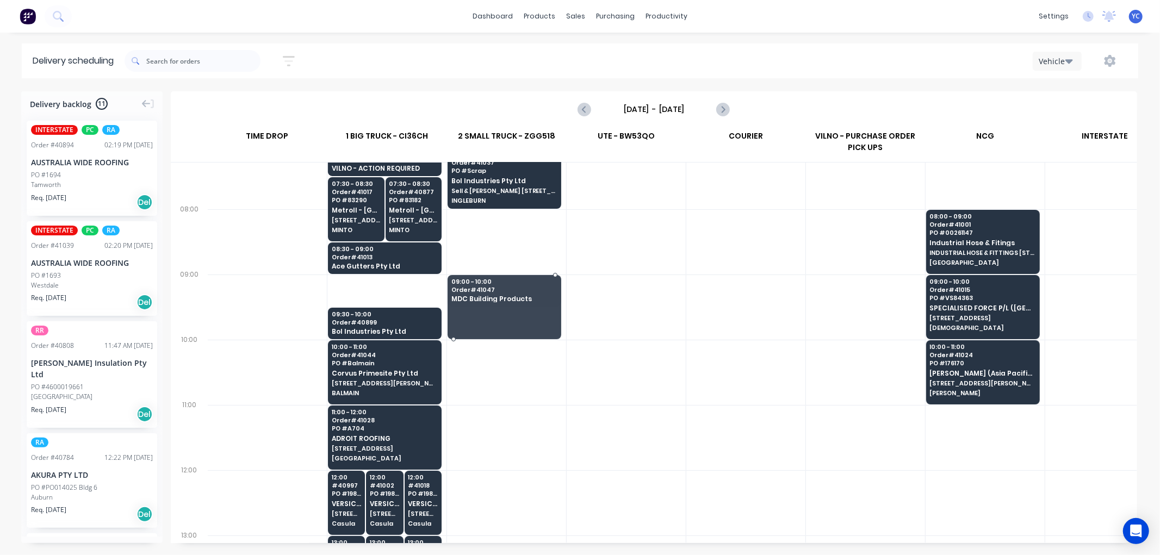
drag, startPoint x: 480, startPoint y: 307, endPoint x: 480, endPoint y: 330, distance: 23.4
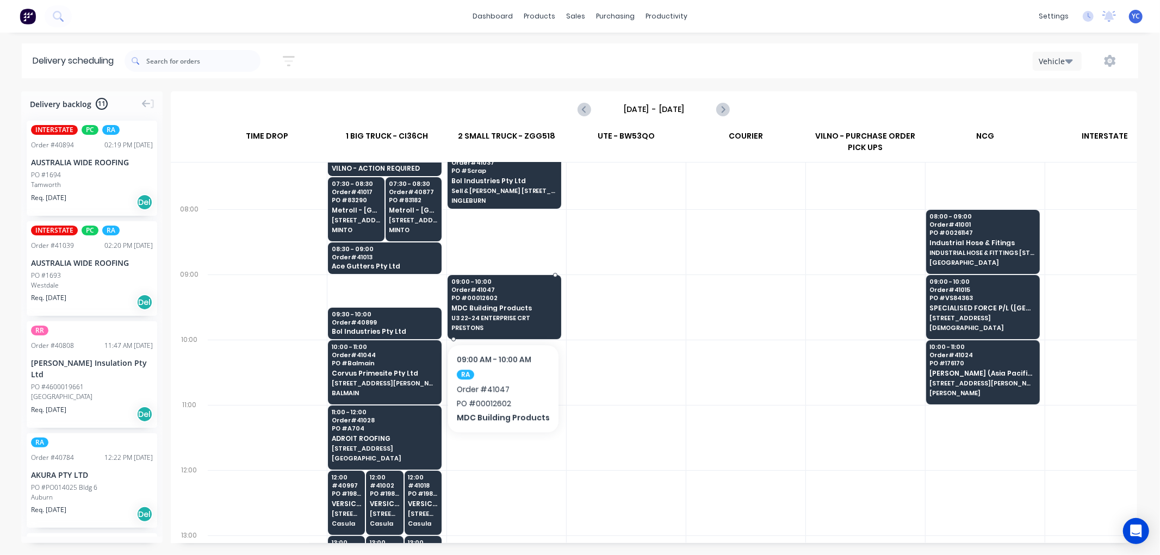
click at [501, 311] on span "MDC Building Products" at bounding box center [503, 307] width 105 height 7
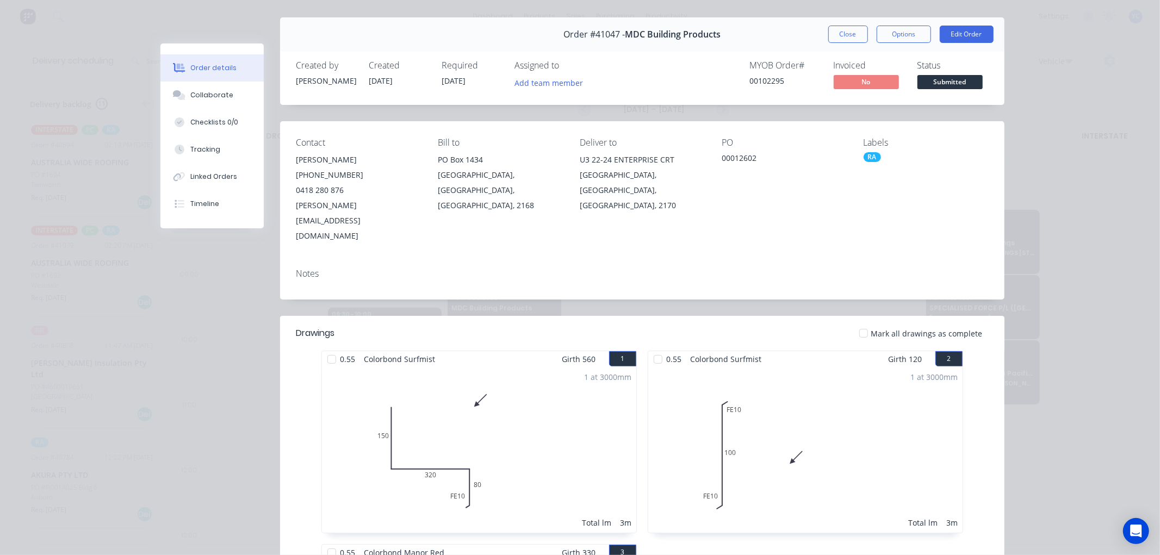
scroll to position [0, 0]
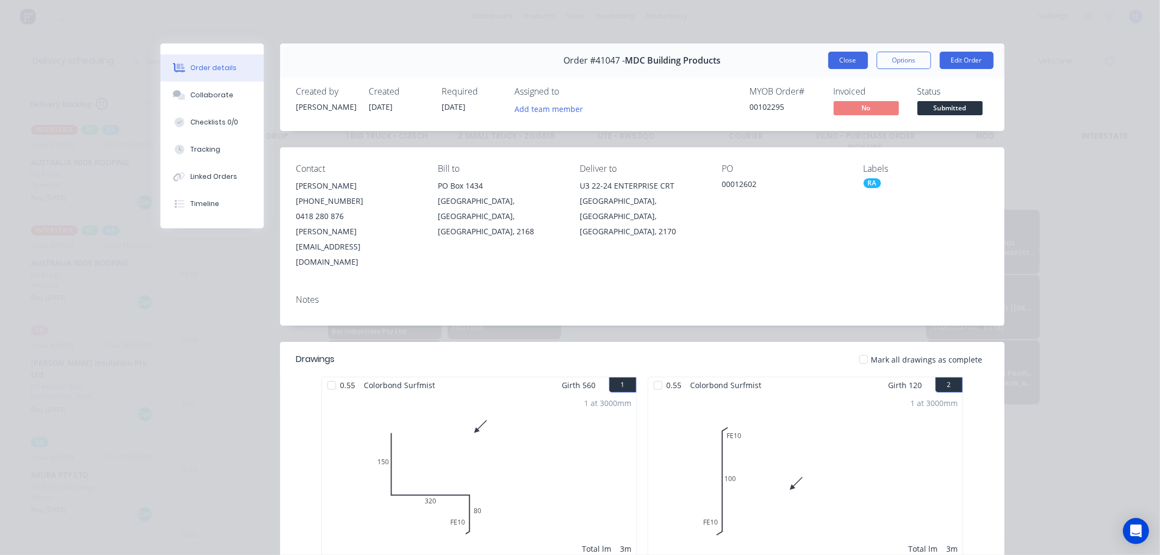
click at [843, 64] on button "Close" at bounding box center [848, 60] width 40 height 17
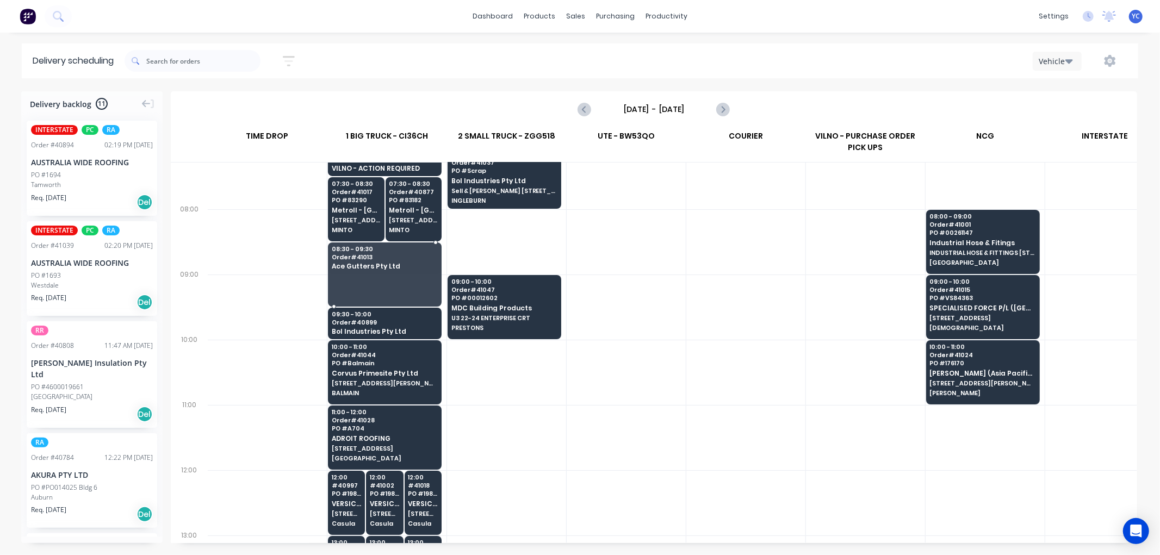
drag, startPoint x: 384, startPoint y: 272, endPoint x: 383, endPoint y: 297, distance: 24.5
click at [388, 279] on div "08:30 - 09:30 Order # 41013 PO # 94165 Ace Gutters Pty Ltd Ace Gutter Roofing C…" at bounding box center [384, 272] width 113 height 61
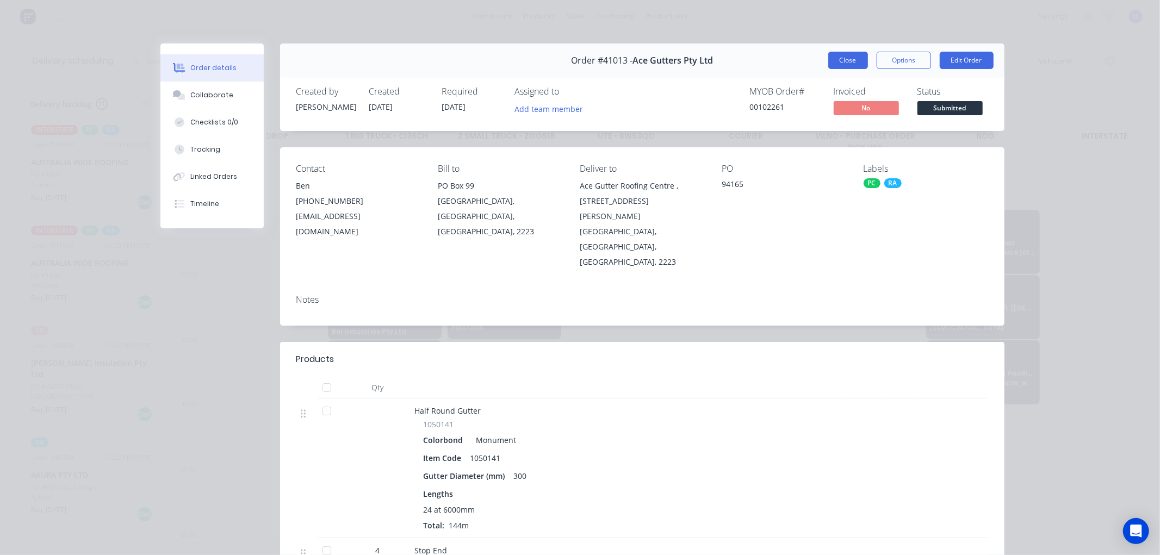
click at [841, 57] on button "Close" at bounding box center [848, 60] width 40 height 17
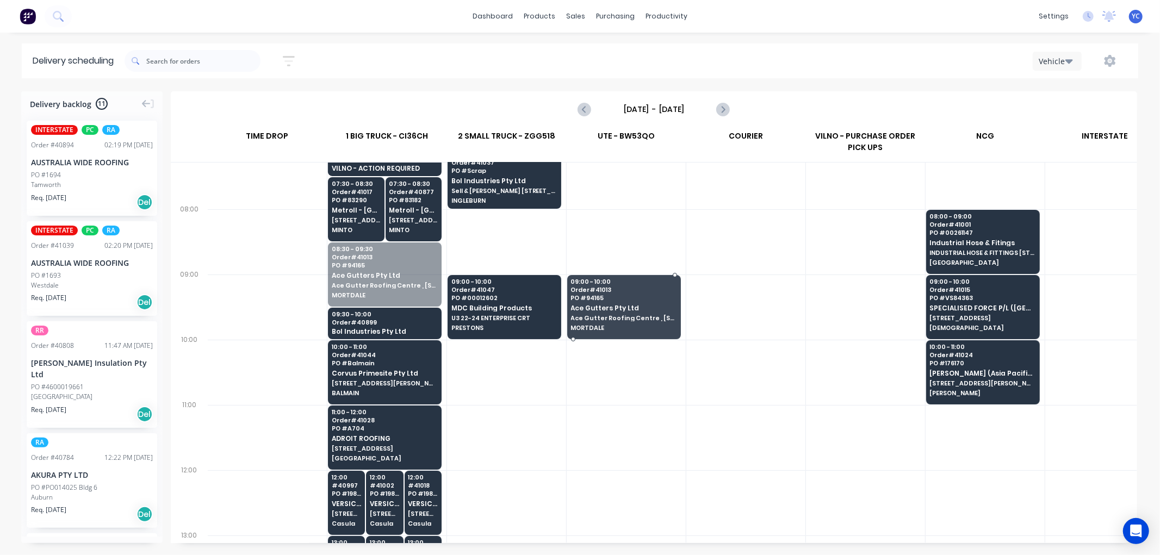
drag, startPoint x: 378, startPoint y: 278, endPoint x: 626, endPoint y: 306, distance: 249.4
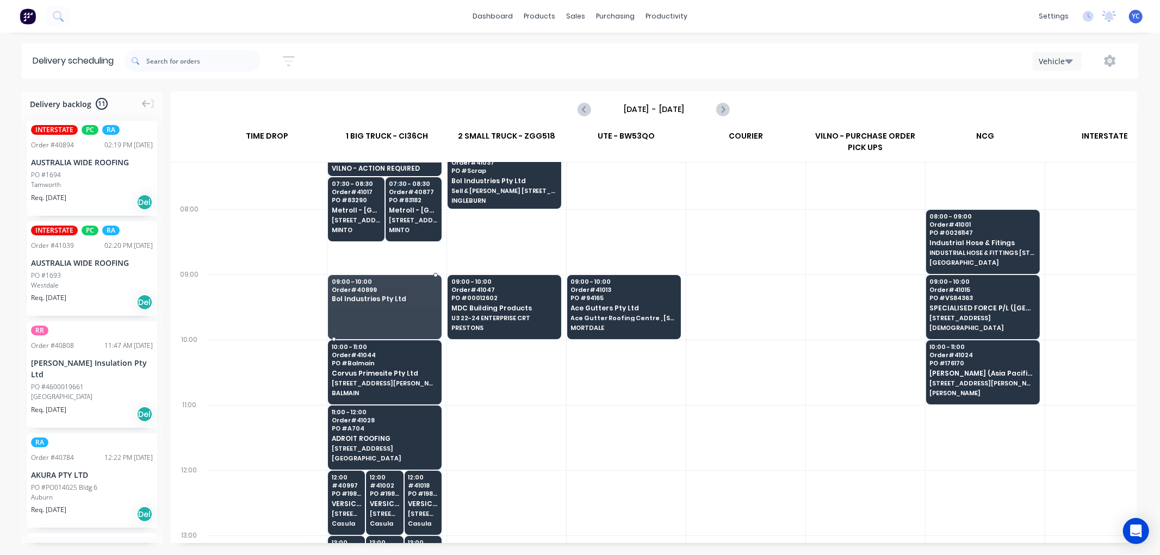
drag, startPoint x: 388, startPoint y: 308, endPoint x: 389, endPoint y: 299, distance: 8.8
click at [381, 302] on div "09:00 - 10:00 Order # 40899 PO # Rhodes July fab #1 Bol Industries Pty Ltd Ride…" at bounding box center [384, 305] width 113 height 61
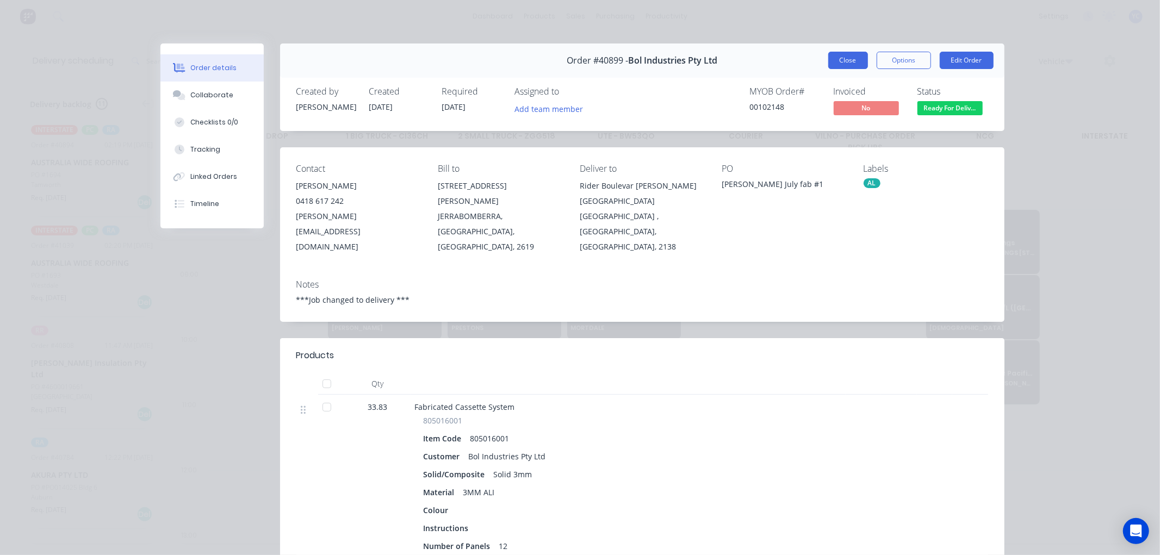
click at [838, 65] on button "Close" at bounding box center [848, 60] width 40 height 17
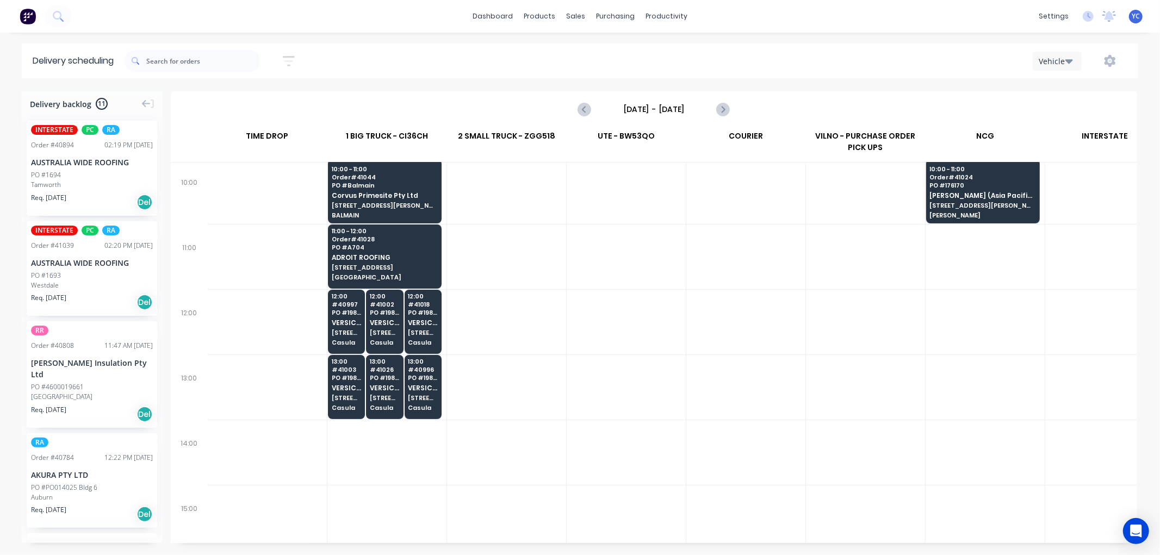
scroll to position [241, 1]
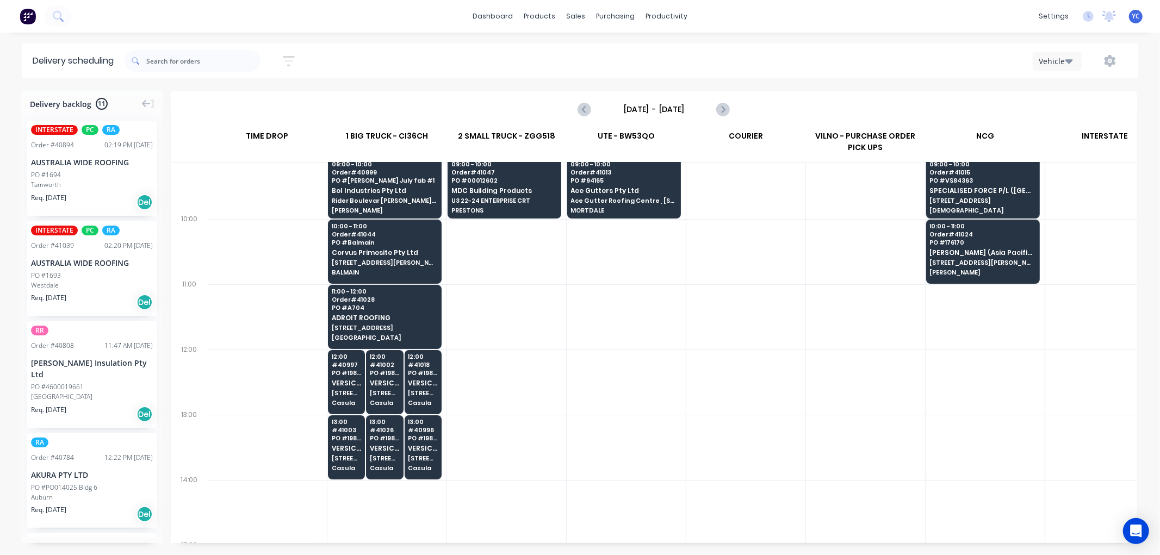
click at [662, 111] on input "Monday - 11/08/25" at bounding box center [654, 109] width 108 height 16
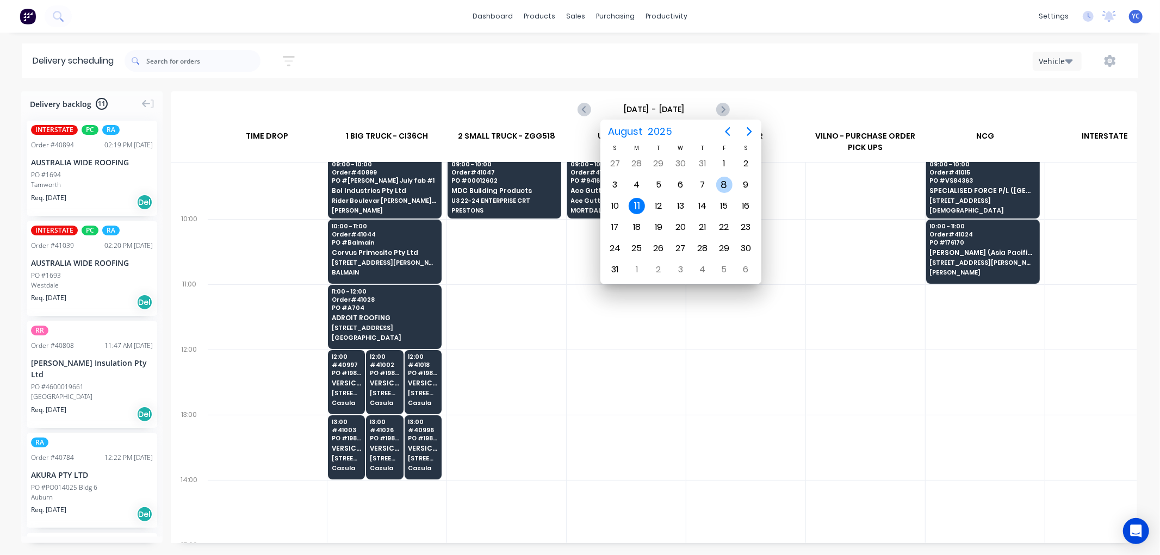
click at [731, 188] on div "8" at bounding box center [724, 185] width 22 height 21
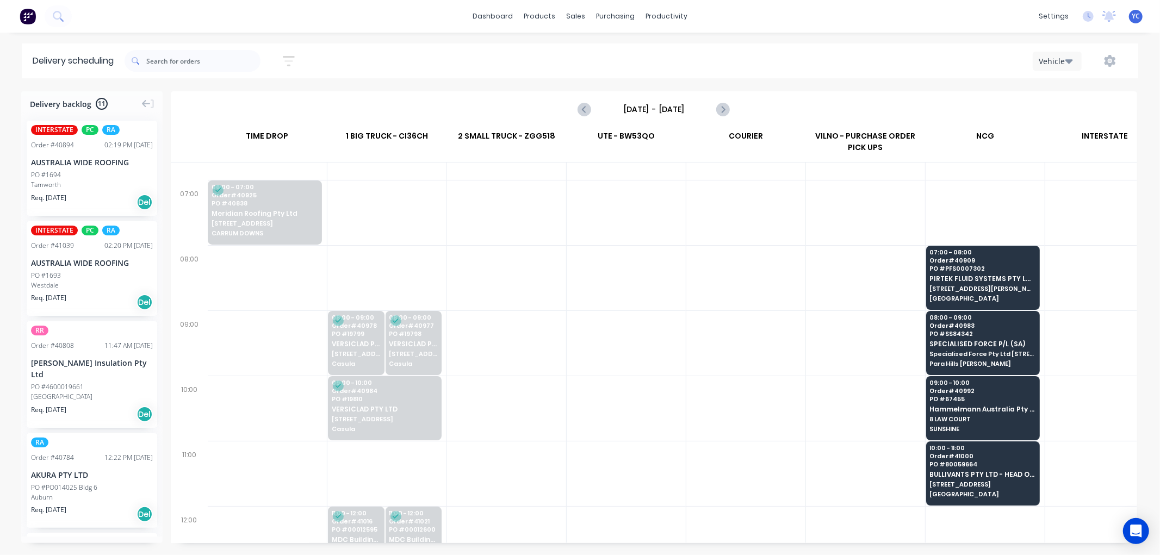
scroll to position [0, 1]
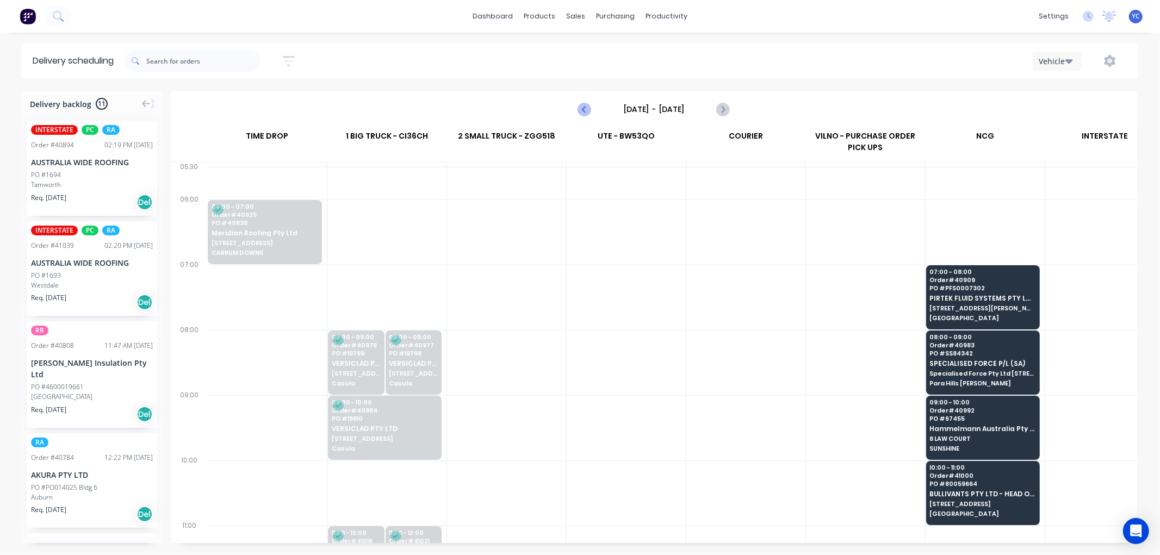
click at [583, 103] on icon "Previous page" at bounding box center [584, 109] width 13 height 13
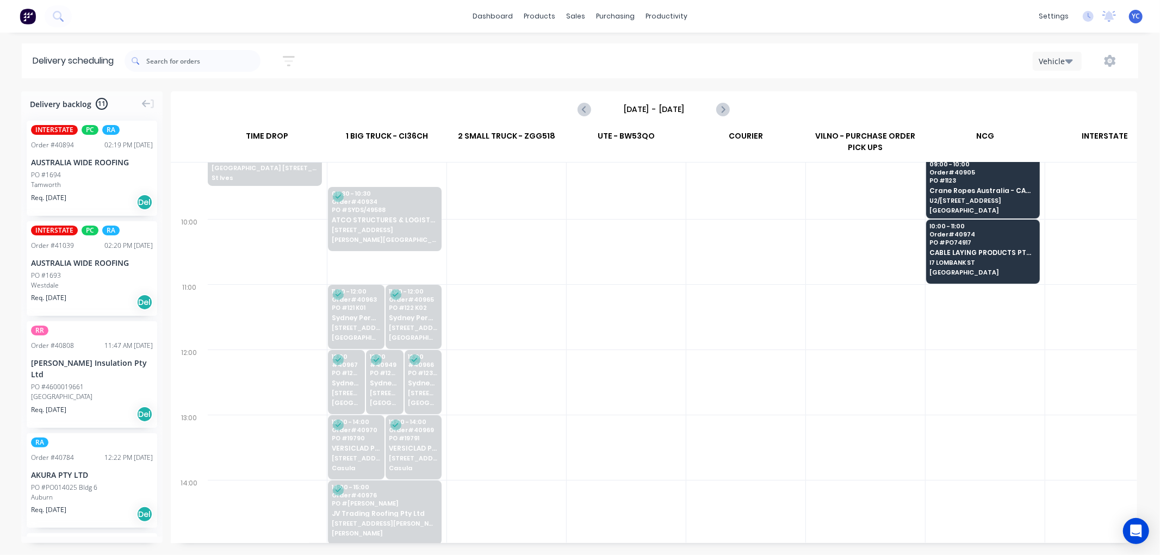
scroll to position [181, 1]
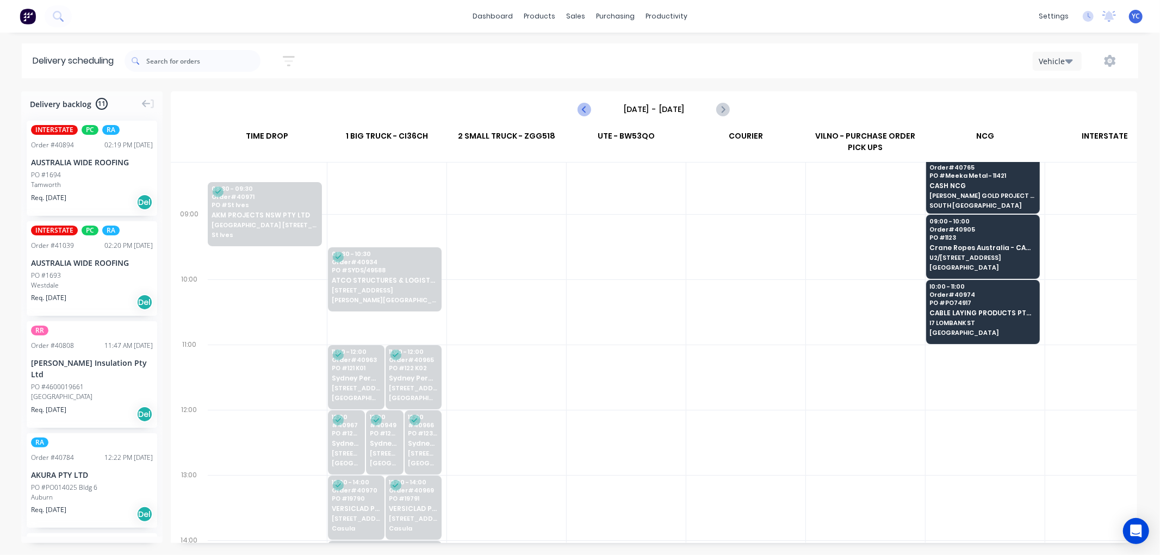
click at [580, 108] on icon "Previous page" at bounding box center [584, 109] width 13 height 13
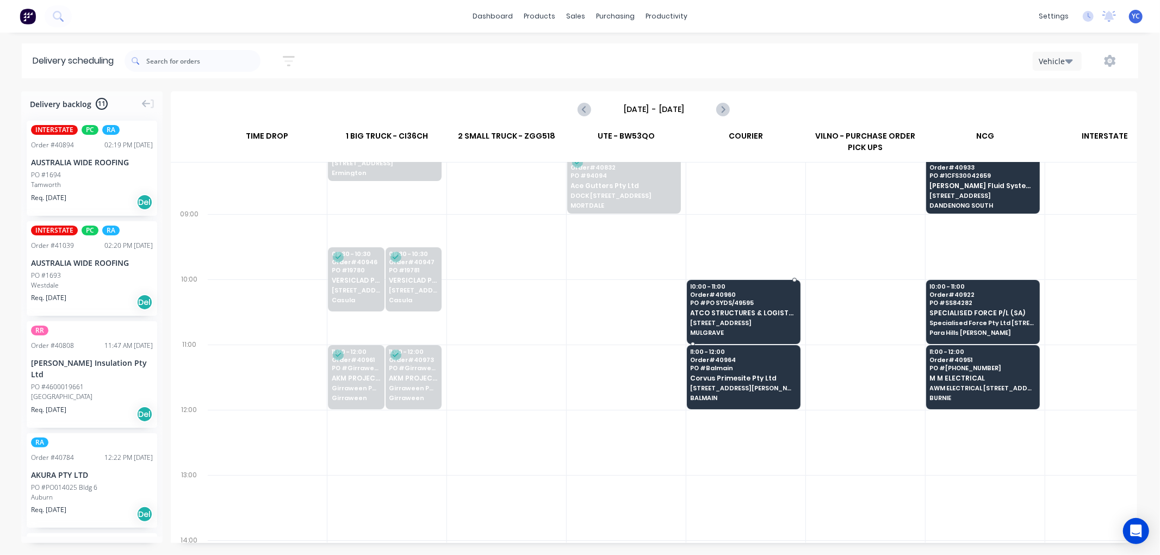
click at [740, 311] on span "ATCO STRUCTURES & LOGISTICS" at bounding box center [742, 312] width 105 height 7
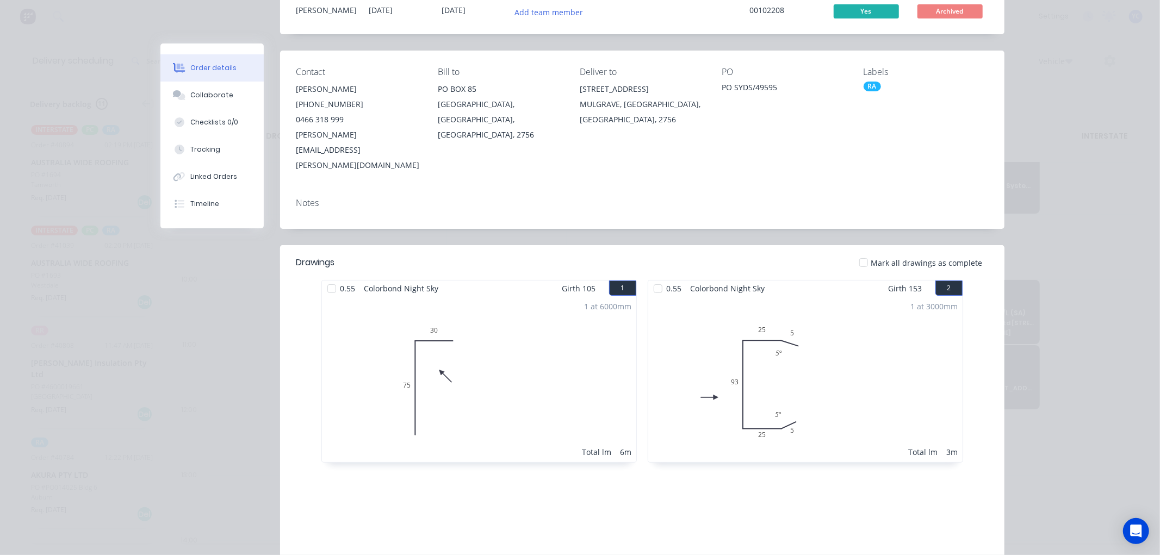
scroll to position [0, 0]
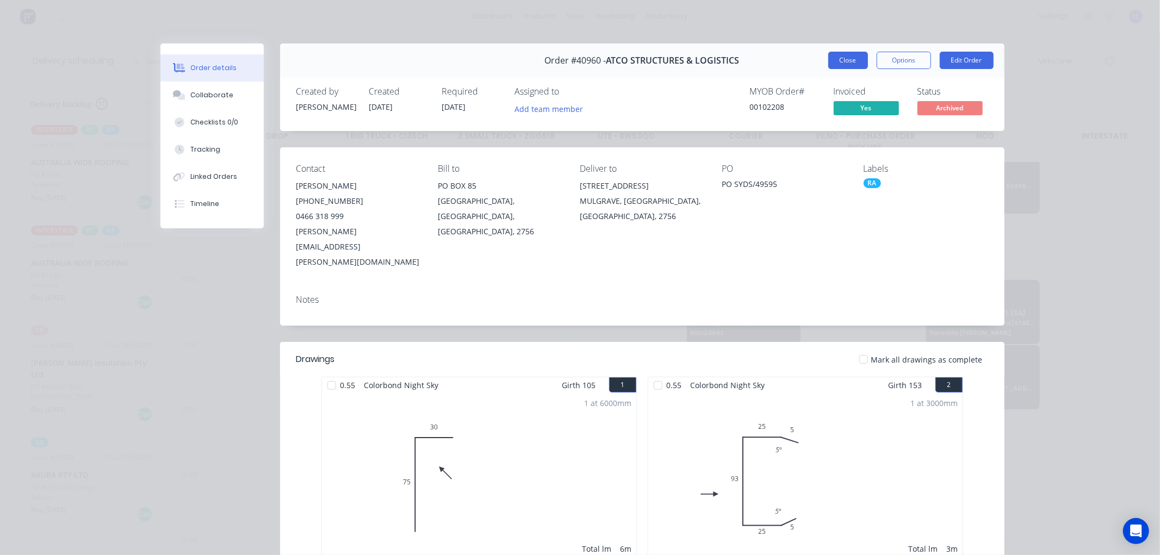
click at [836, 57] on button "Close" at bounding box center [848, 60] width 40 height 17
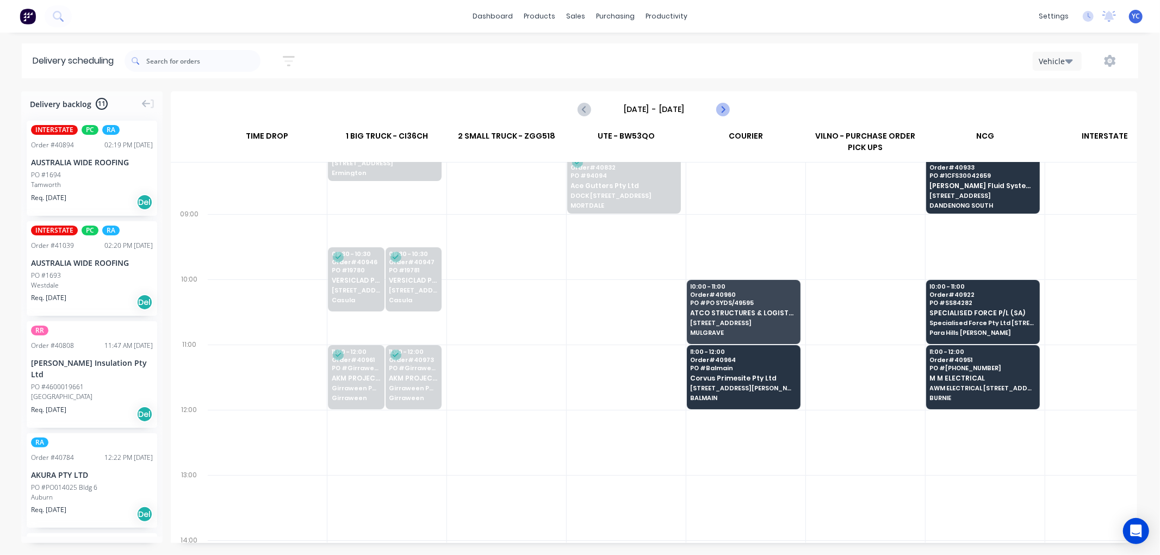
click at [722, 104] on icon "Next page" at bounding box center [722, 109] width 13 height 13
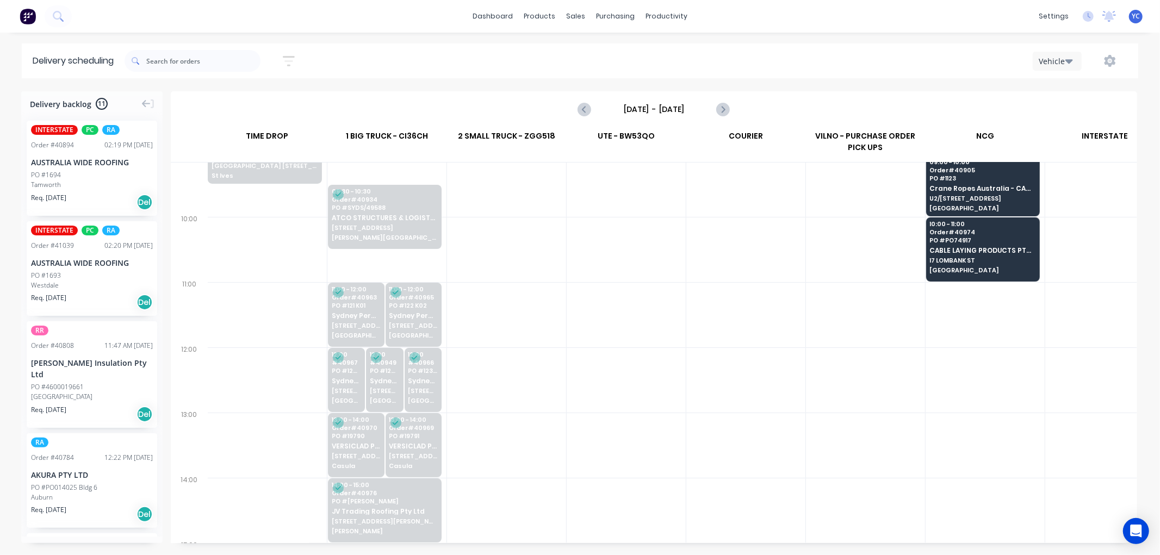
scroll to position [241, 1]
click at [720, 109] on icon "Next page" at bounding box center [722, 109] width 13 height 13
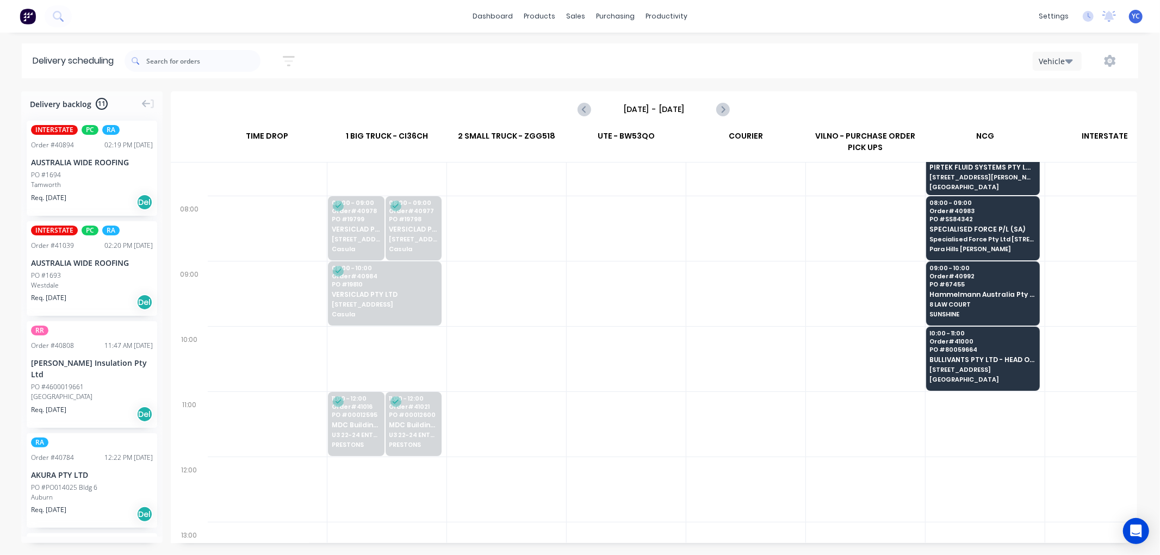
scroll to position [121, 1]
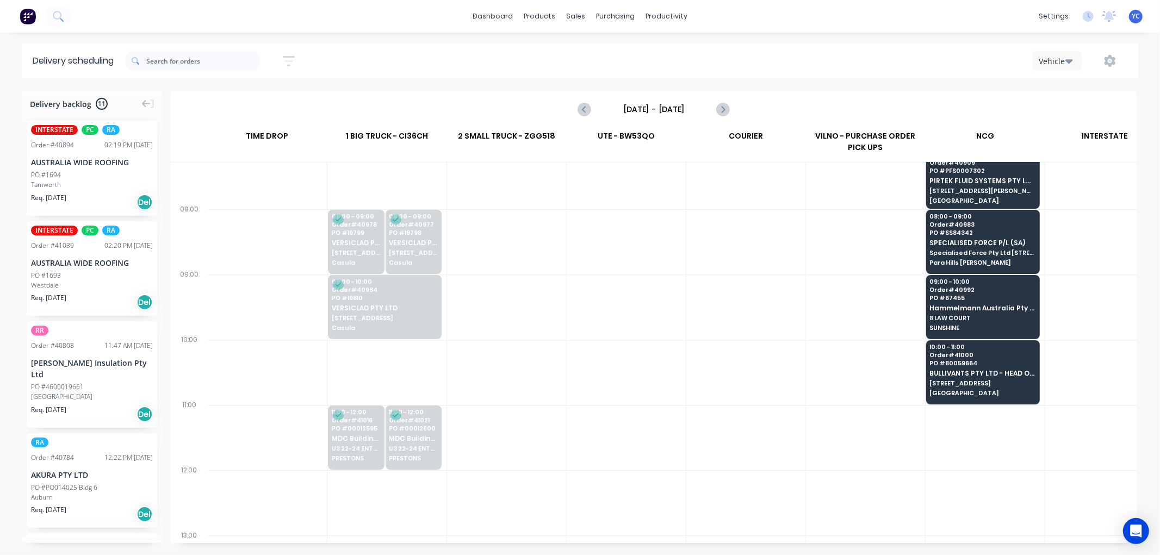
click at [633, 110] on input "Friday - 08/08/25" at bounding box center [654, 109] width 108 height 16
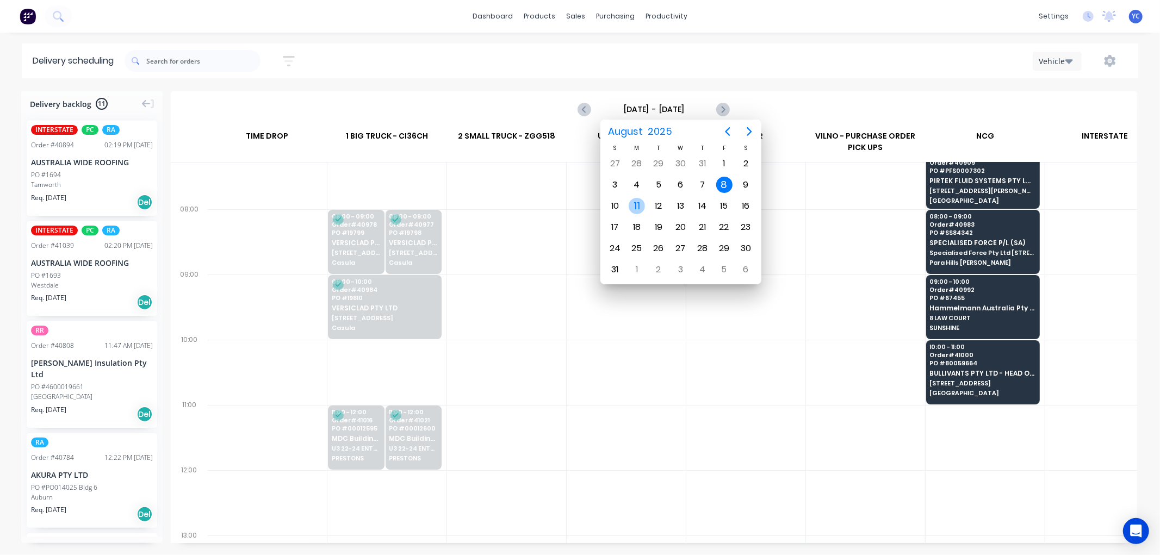
click at [634, 202] on div "11" at bounding box center [636, 206] width 16 height 16
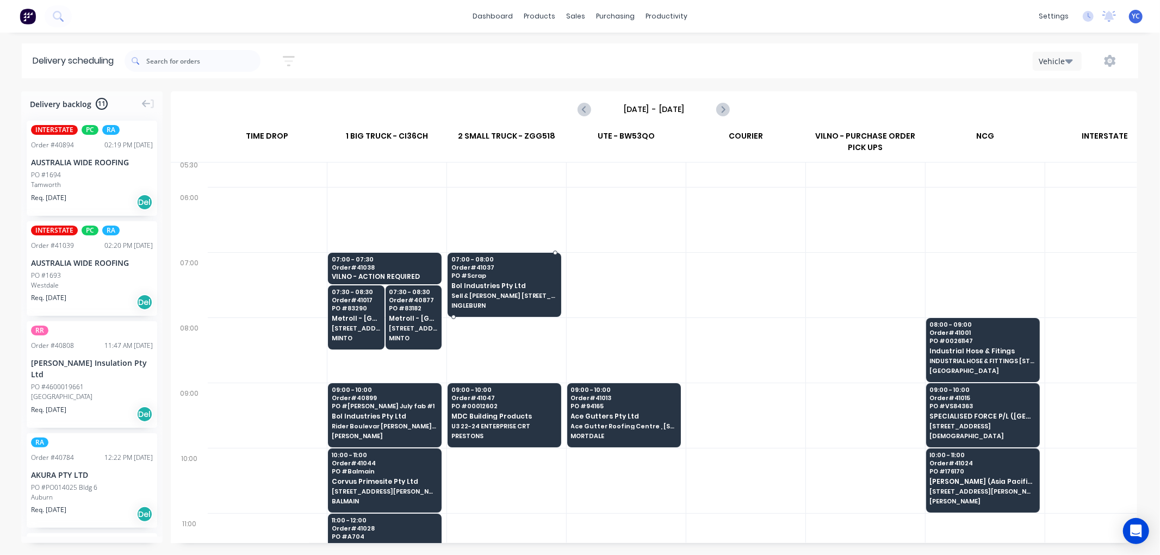
scroll to position [0, 1]
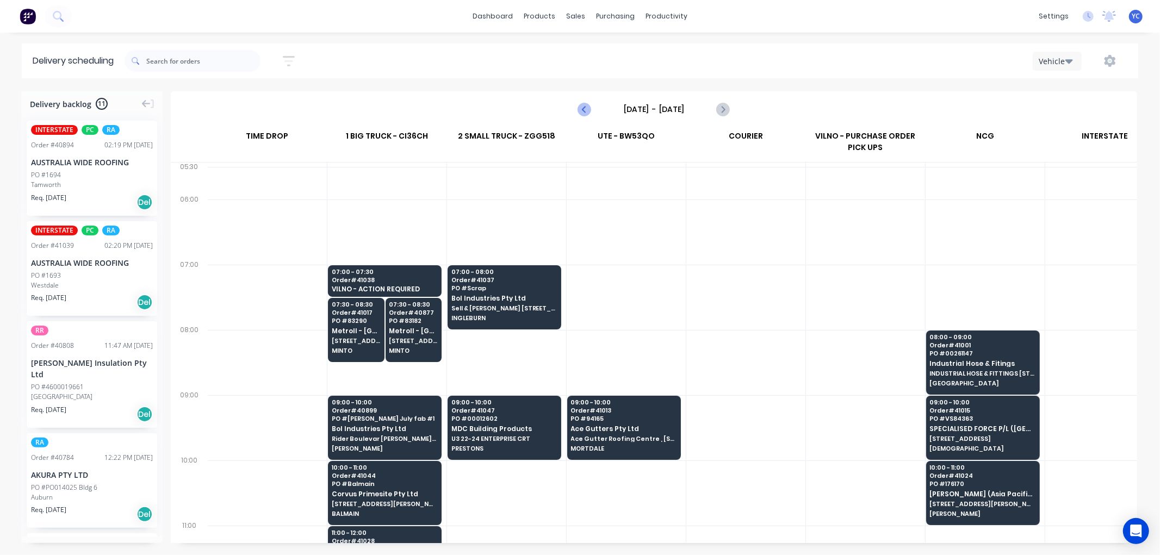
click at [585, 104] on icon "Previous page" at bounding box center [584, 109] width 13 height 13
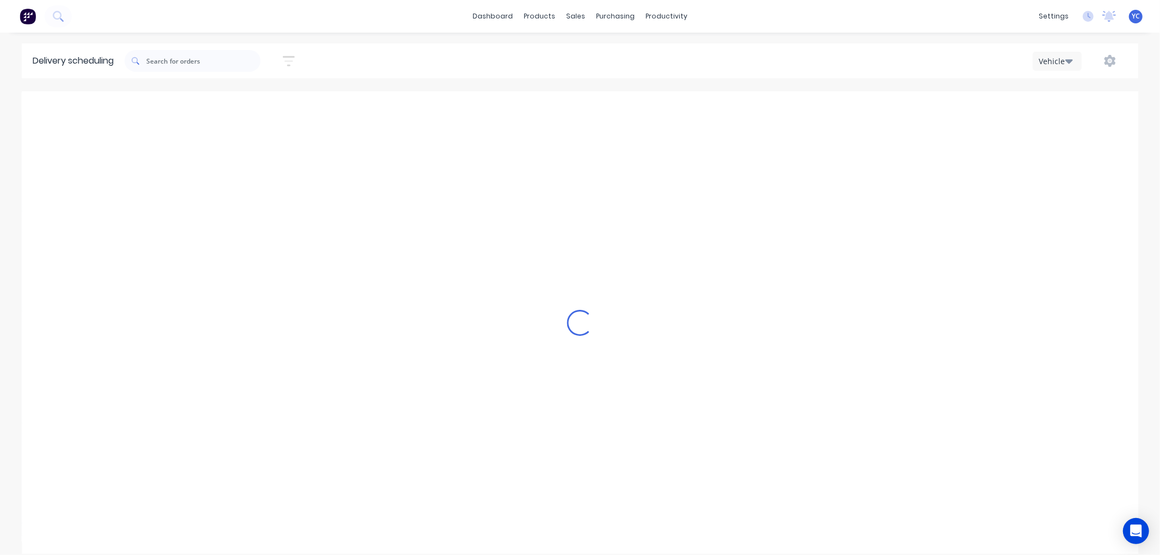
click at [585, 104] on icon "Previous page" at bounding box center [584, 109] width 13 height 13
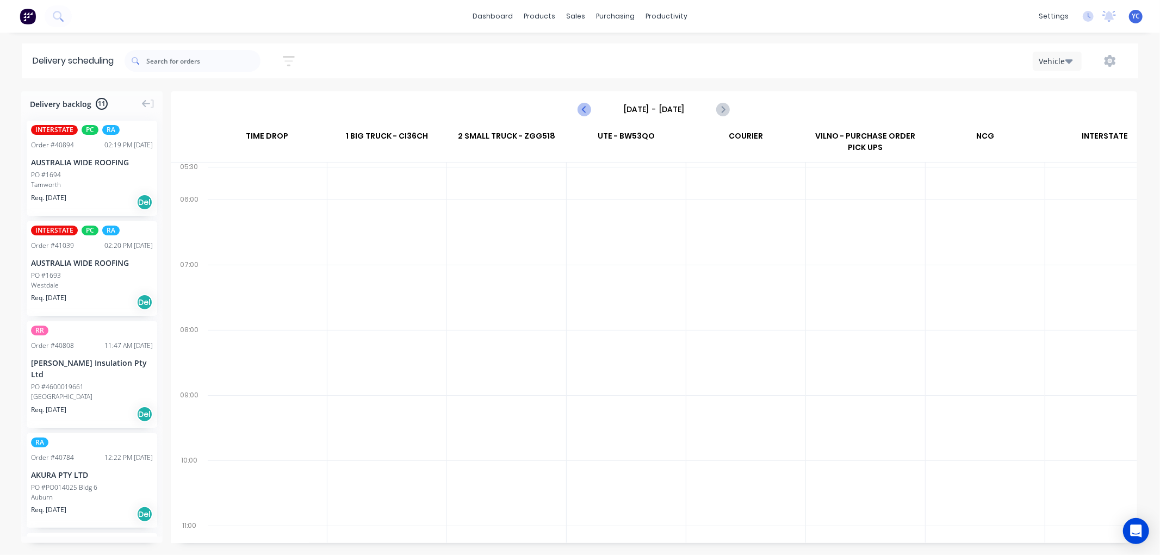
click at [585, 104] on icon "Previous page" at bounding box center [584, 109] width 13 height 13
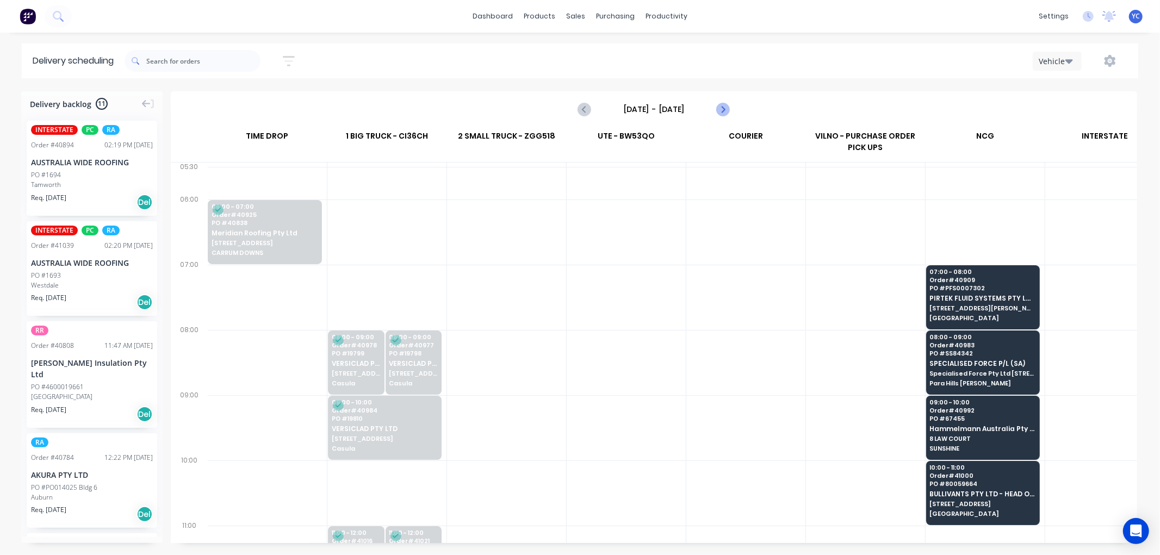
click at [721, 109] on icon "Next page" at bounding box center [722, 109] width 13 height 13
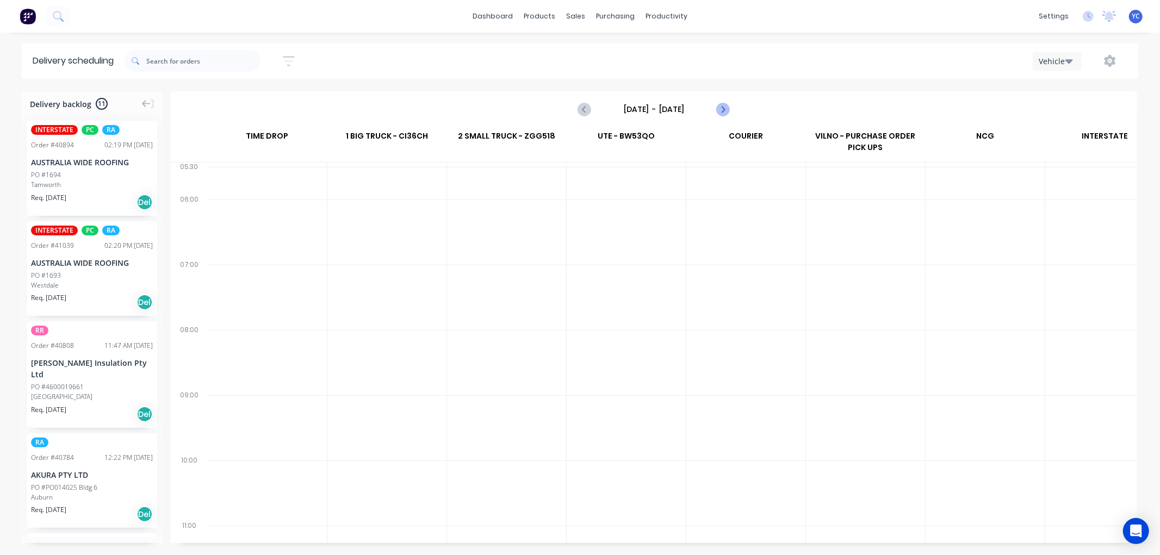
click at [721, 109] on icon "Next page" at bounding box center [722, 109] width 13 height 13
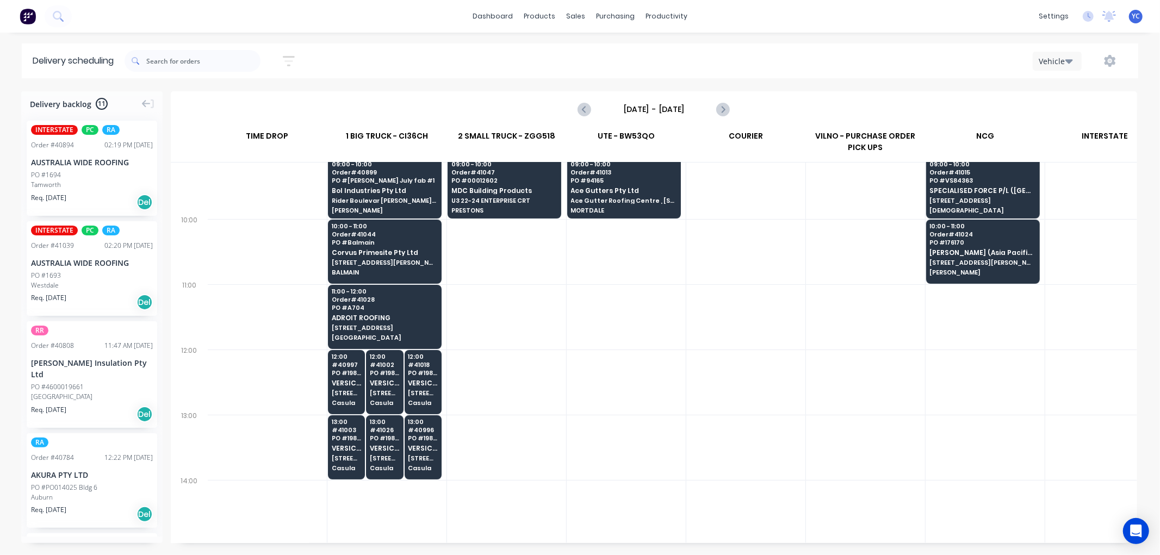
scroll to position [181, 1]
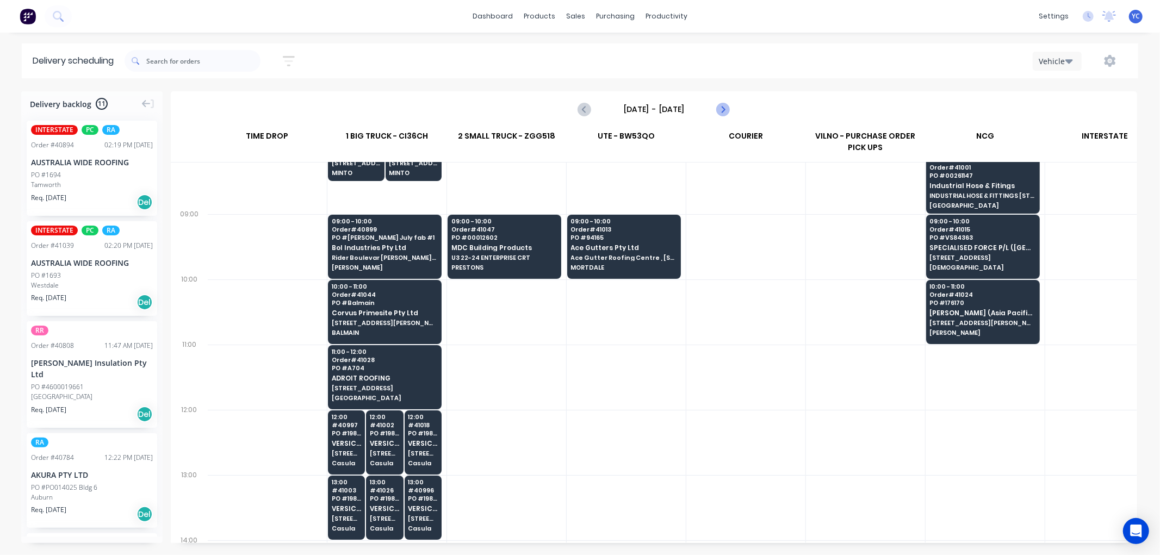
click at [719, 106] on icon "Next page" at bounding box center [722, 109] width 13 height 13
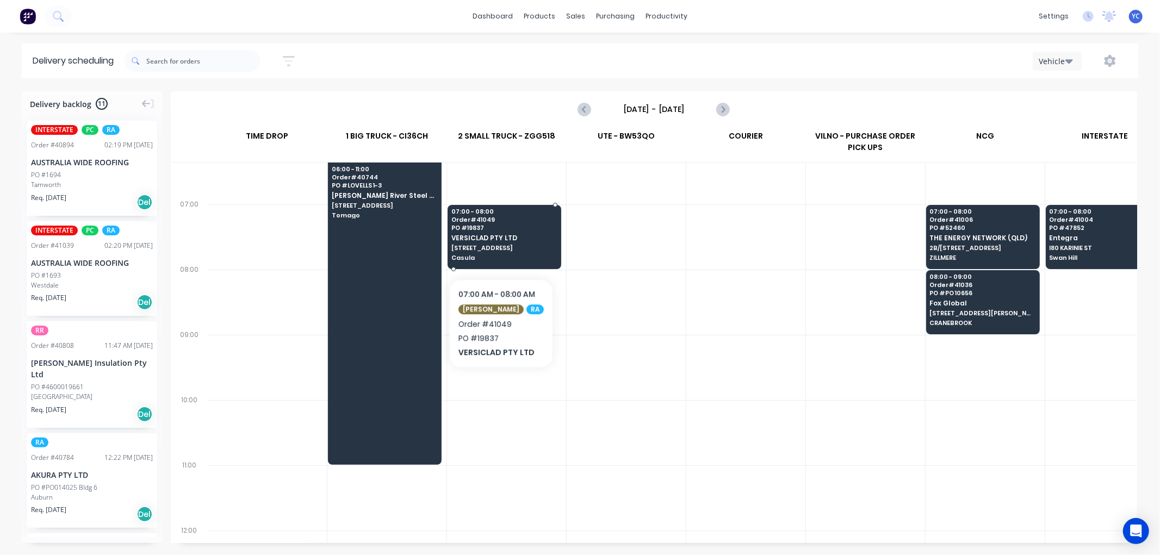
scroll to position [0, 1]
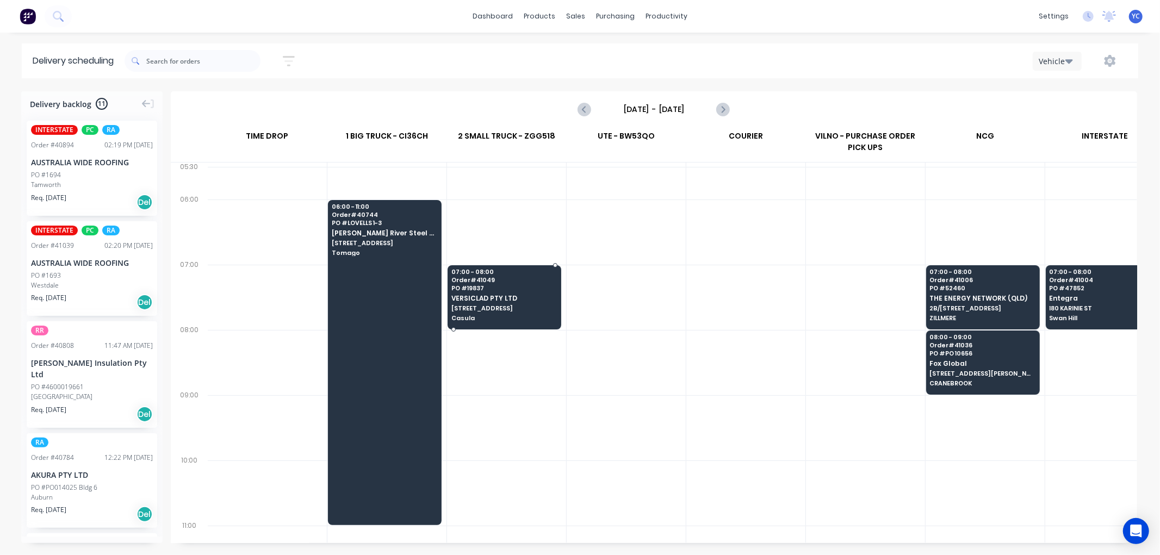
click at [487, 295] on span "VERSICLAD PTY LTD" at bounding box center [503, 298] width 105 height 7
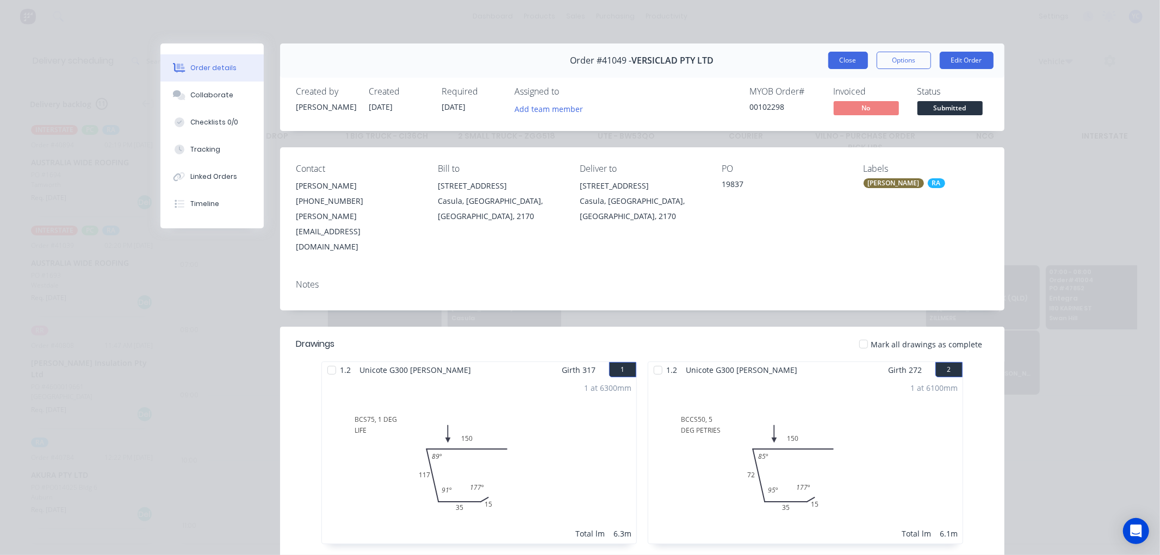
click at [833, 56] on button "Close" at bounding box center [848, 60] width 40 height 17
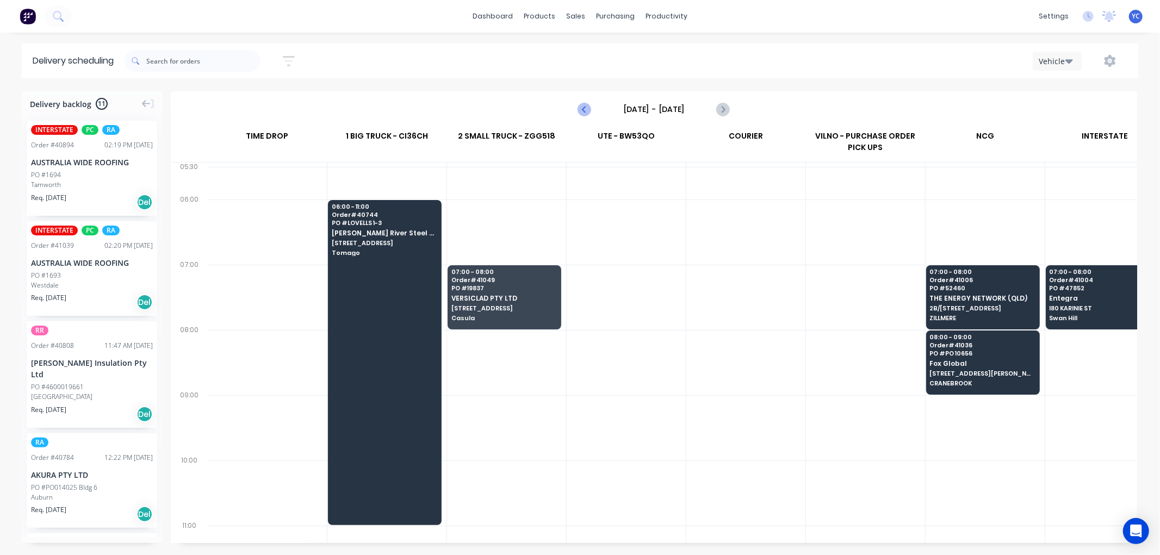
click at [588, 113] on icon "Previous page" at bounding box center [584, 109] width 13 height 13
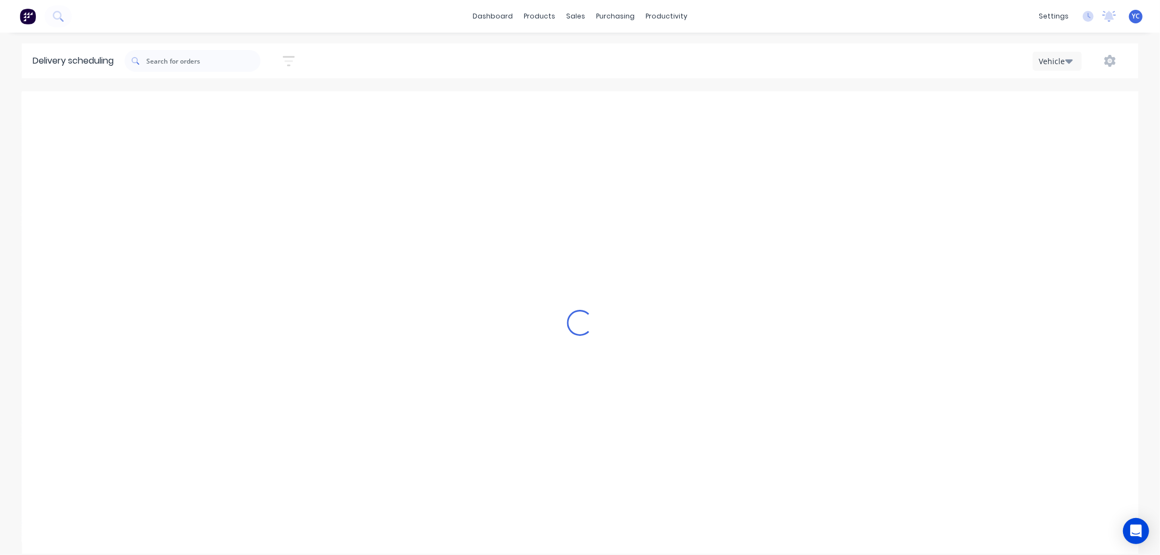
type input "Monday - 11/08/25"
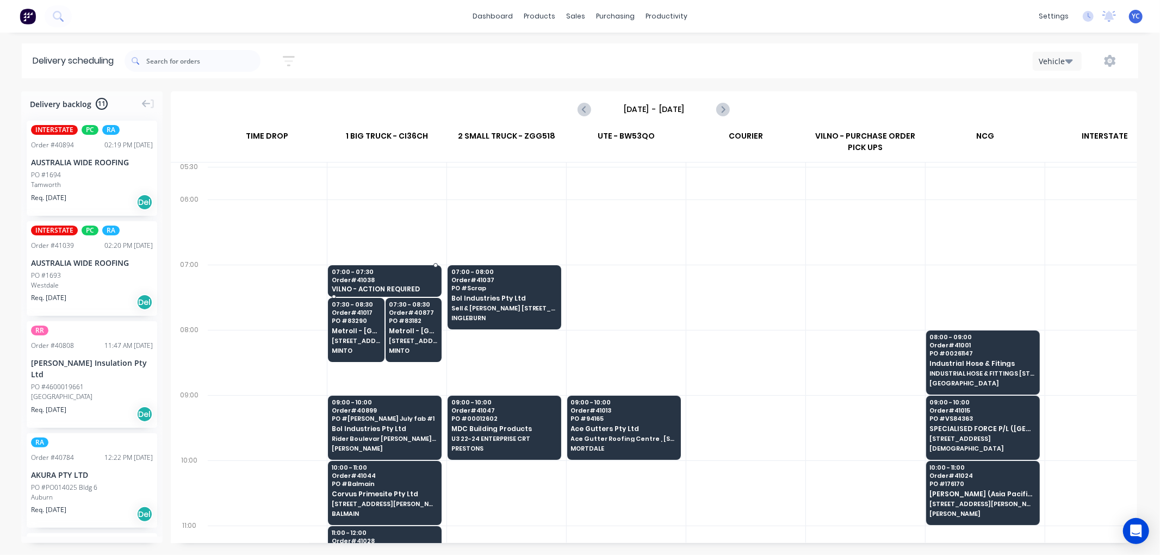
click at [394, 279] on span "Order # 41038" at bounding box center [384, 280] width 105 height 7
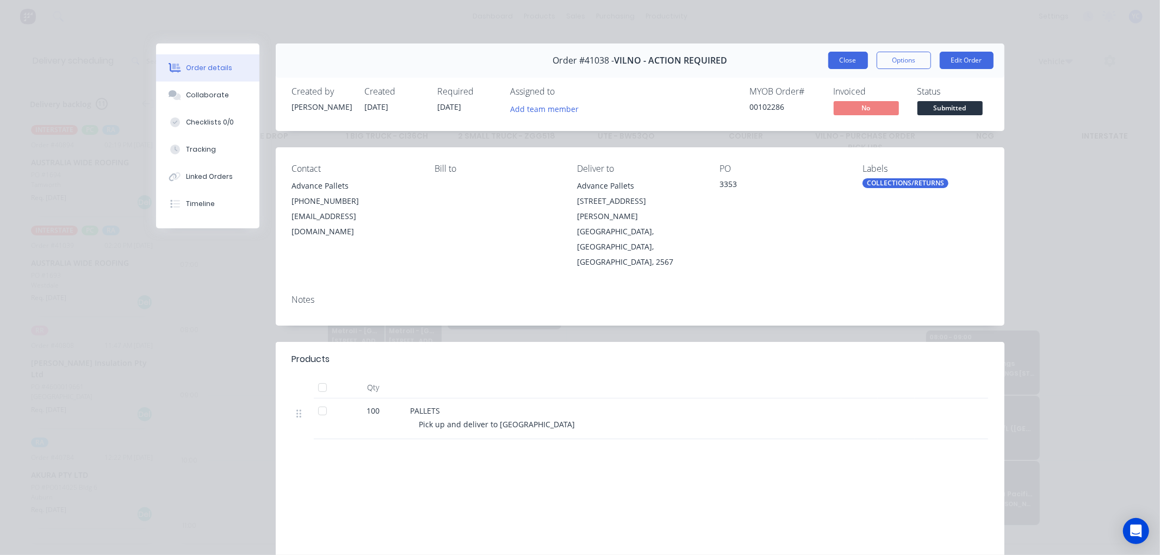
click at [848, 63] on button "Close" at bounding box center [848, 60] width 40 height 17
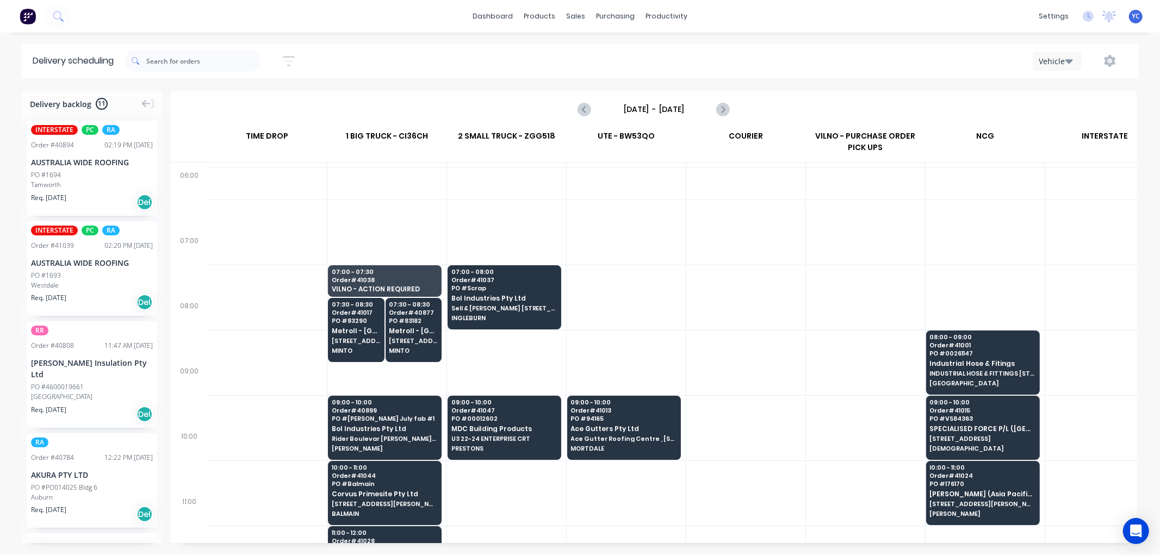
scroll to position [60, 1]
